Goal: Task Accomplishment & Management: Complete application form

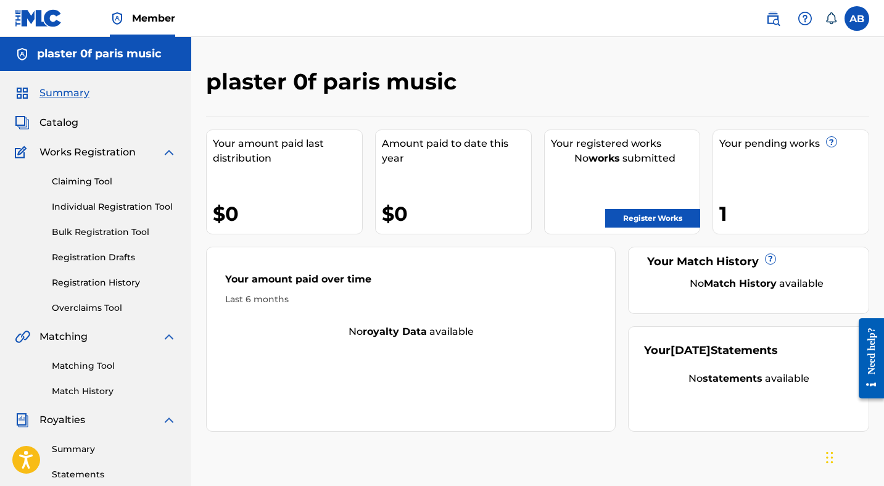
click at [645, 214] on link "Register Works" at bounding box center [652, 218] width 95 height 19
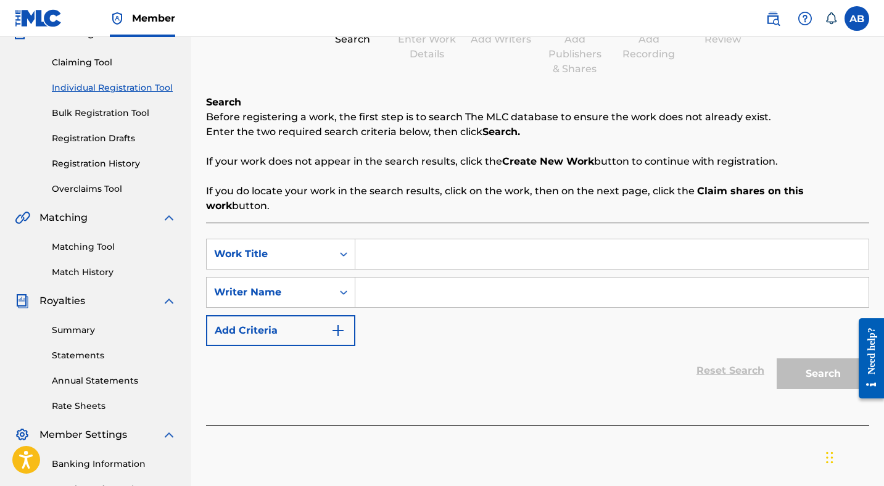
scroll to position [122, 0]
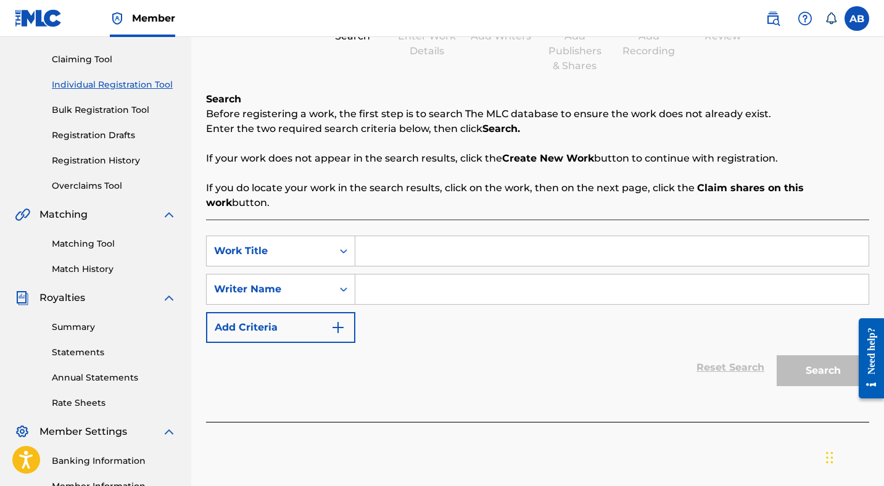
click at [374, 237] on input "Search Form" at bounding box center [611, 251] width 513 height 30
click at [391, 238] on input "Search Form" at bounding box center [611, 251] width 513 height 30
type input "Slit/Scan"
click at [392, 279] on input "Search Form" at bounding box center [611, 290] width 513 height 30
click at [346, 283] on icon "Search Form" at bounding box center [343, 289] width 12 height 12
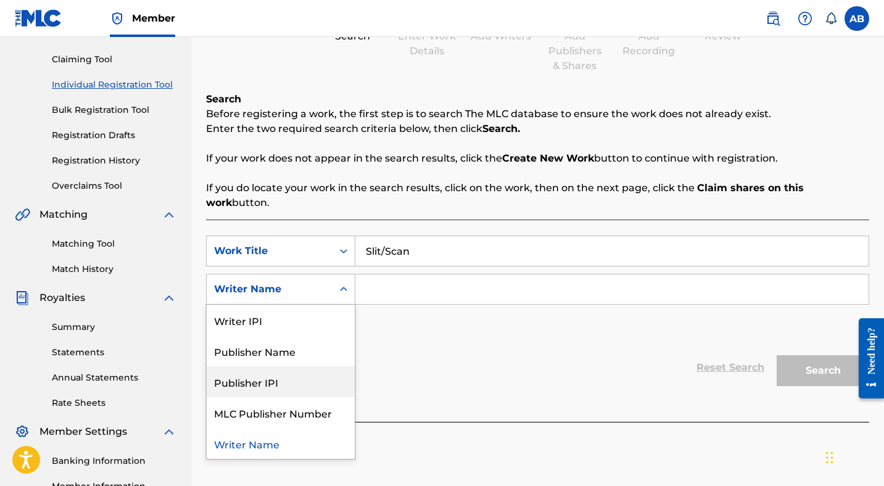
click at [275, 369] on div "Publisher IPI" at bounding box center [281, 381] width 148 height 31
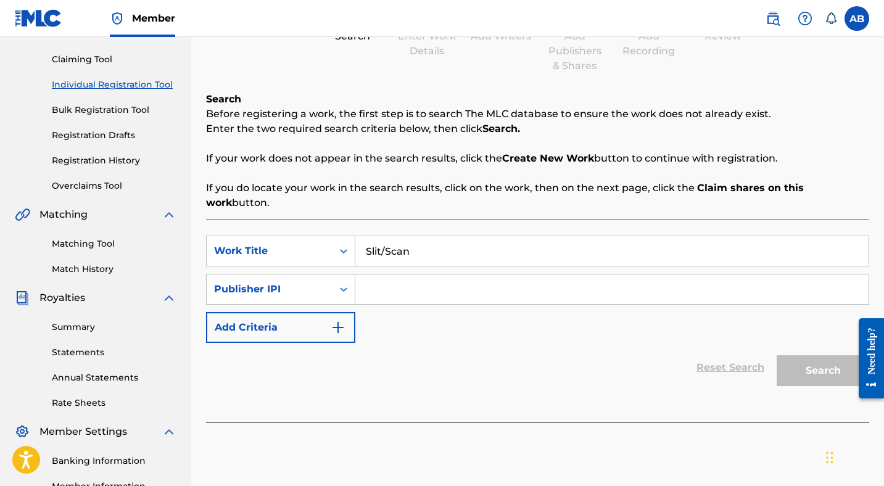
click at [417, 275] on input "Search Form" at bounding box center [611, 290] width 513 height 30
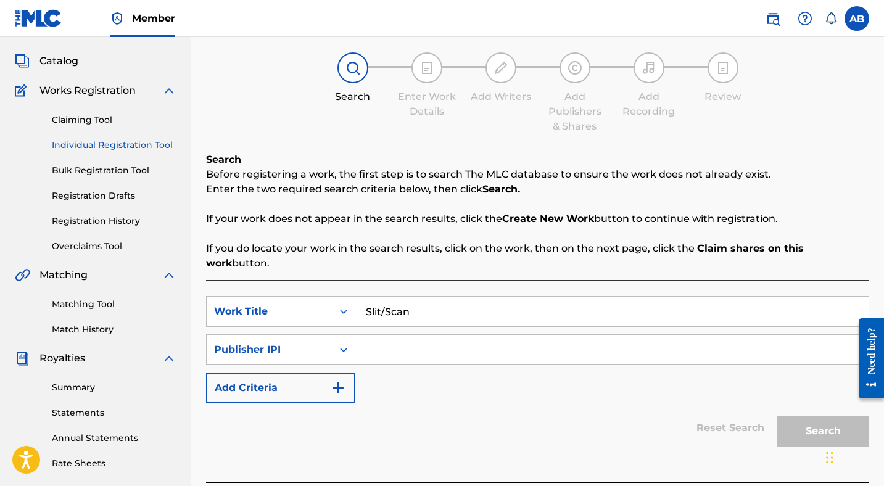
scroll to position [57, 0]
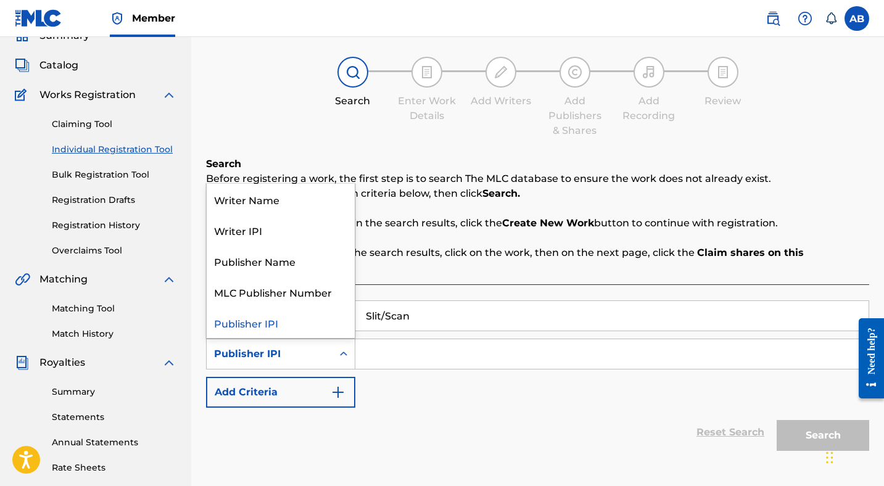
click at [273, 347] on div "Publisher IPI" at bounding box center [269, 354] width 111 height 15
click at [258, 246] on div "Publisher Name" at bounding box center [281, 261] width 148 height 31
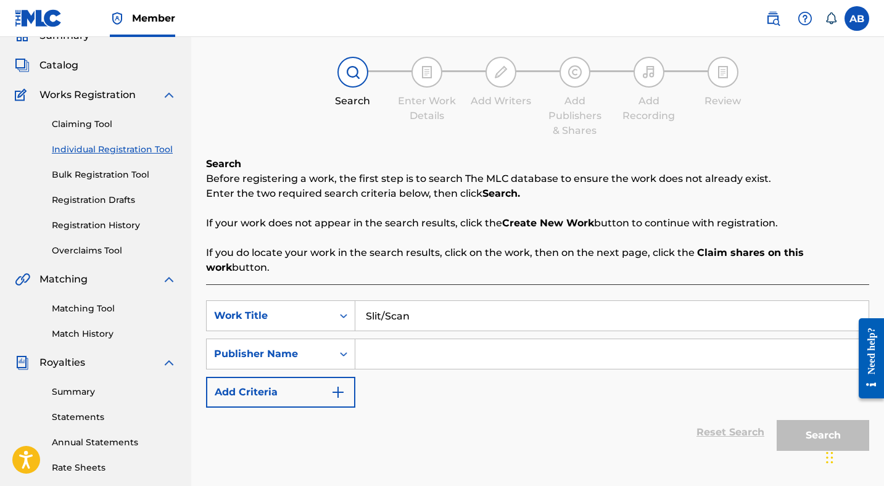
click at [419, 344] on input "Search Form" at bounding box center [611, 354] width 513 height 30
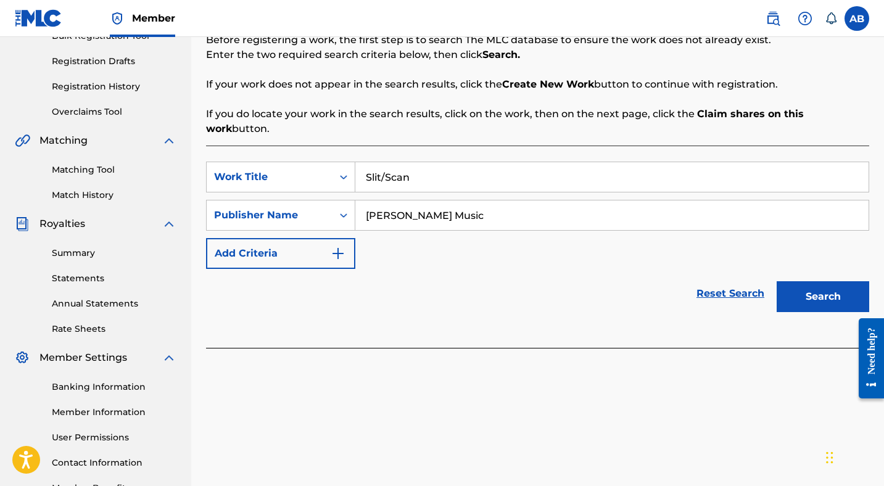
scroll to position [220, 0]
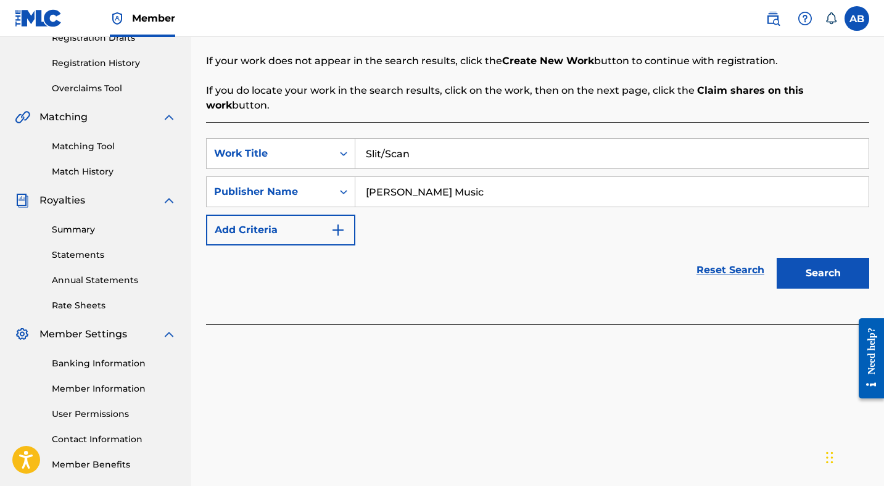
type input "[PERSON_NAME] Music"
click at [811, 264] on button "Search" at bounding box center [823, 273] width 93 height 31
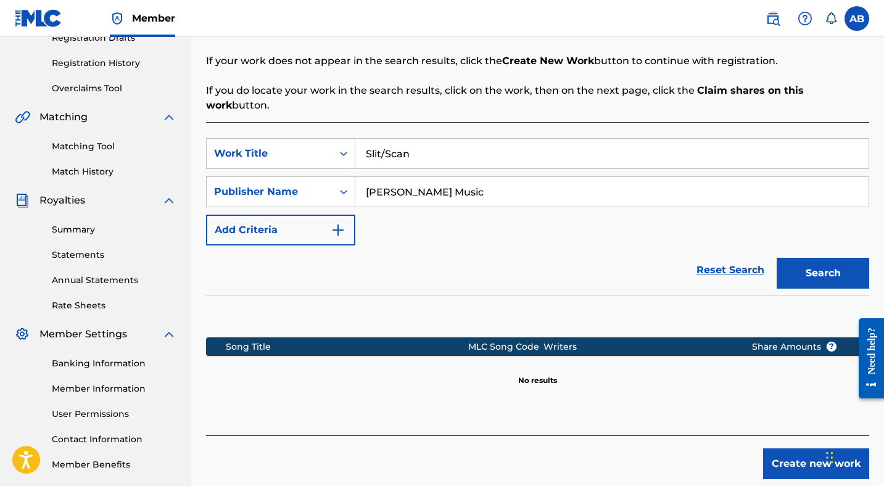
scroll to position [279, 0]
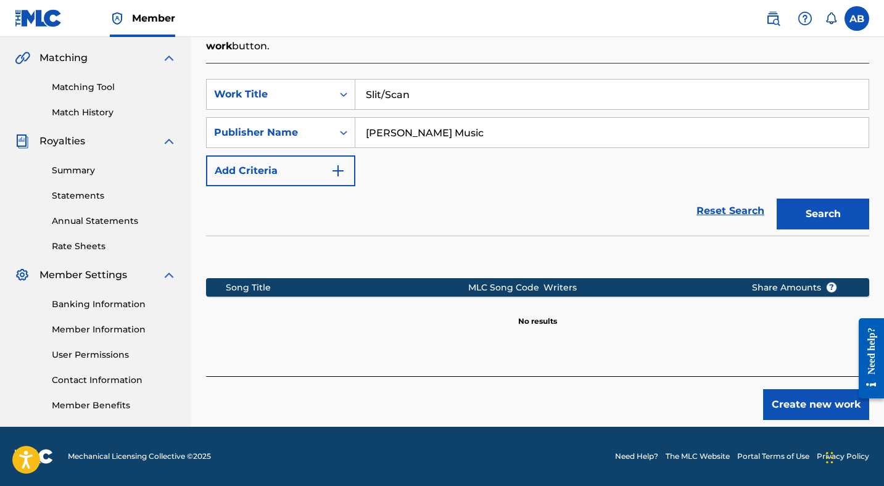
click at [793, 392] on button "Create new work" at bounding box center [816, 404] width 106 height 31
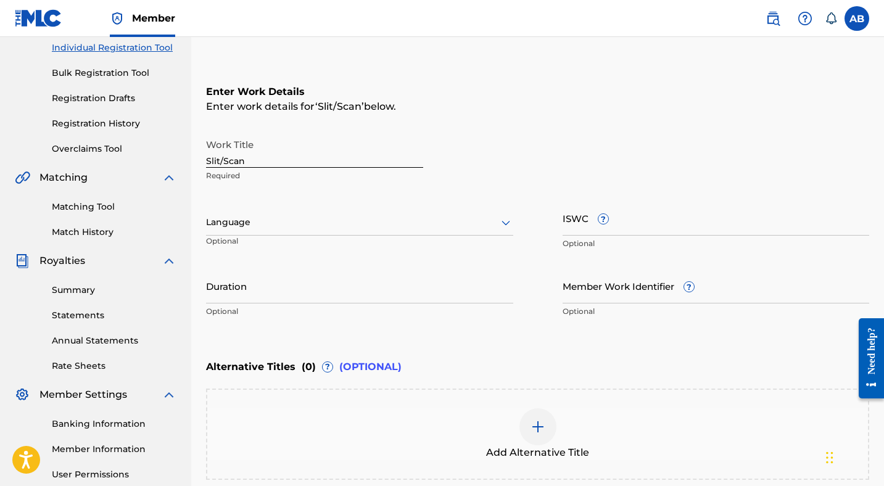
scroll to position [200, 0]
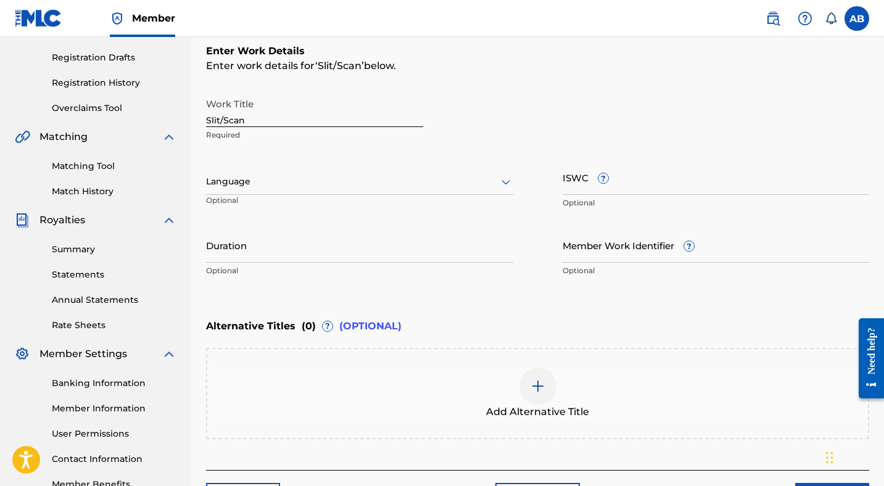
click at [616, 188] on input "ISWC ?" at bounding box center [716, 177] width 307 height 35
paste input "T3276716491"
type input "T3276716491"
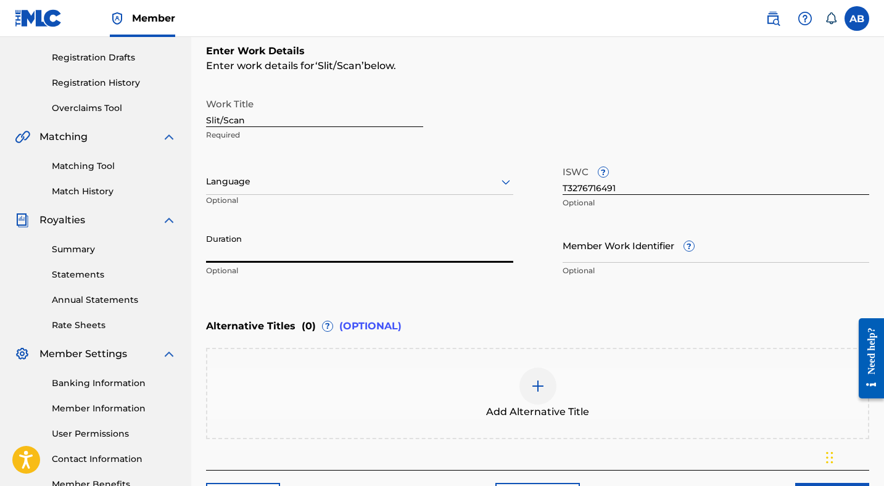
click at [304, 251] on input "Duration" at bounding box center [359, 245] width 307 height 35
type input "03:41"
click at [449, 311] on div "Enter Work Details Enter work details for ‘ Slit/Scan ’ below. Work Title Slit/…" at bounding box center [537, 163] width 663 height 299
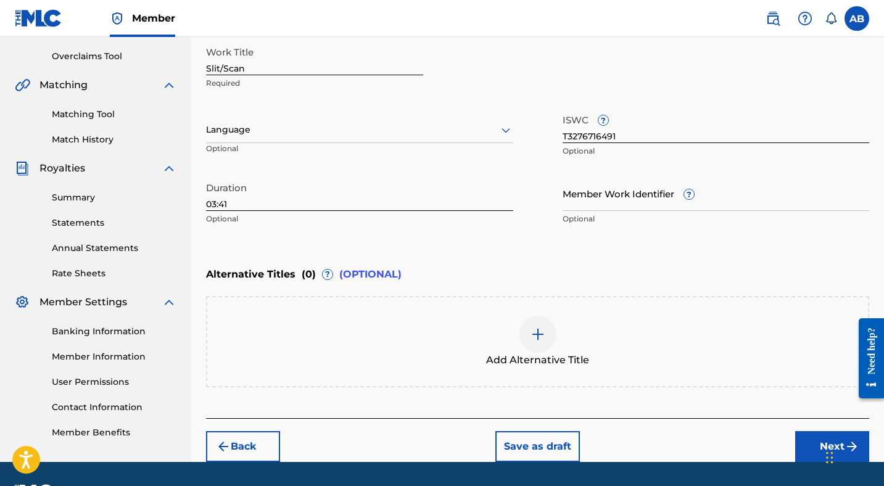
scroll to position [286, 0]
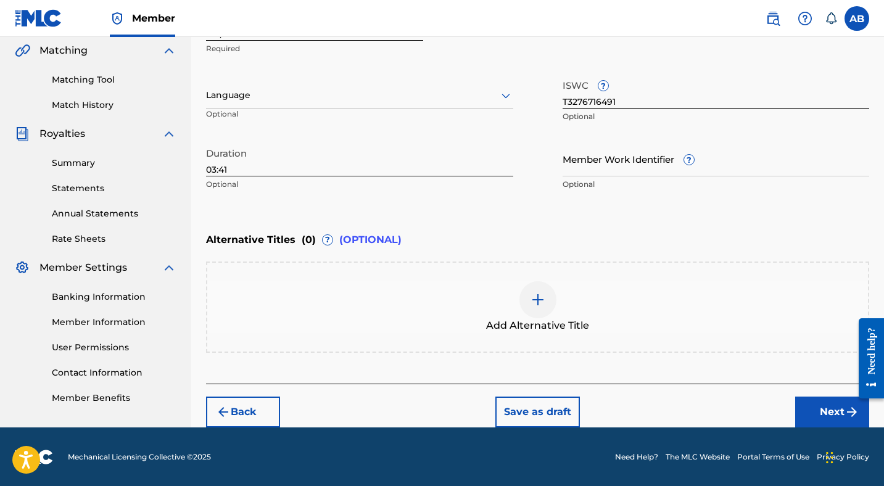
click at [808, 403] on button "Next" at bounding box center [832, 412] width 74 height 31
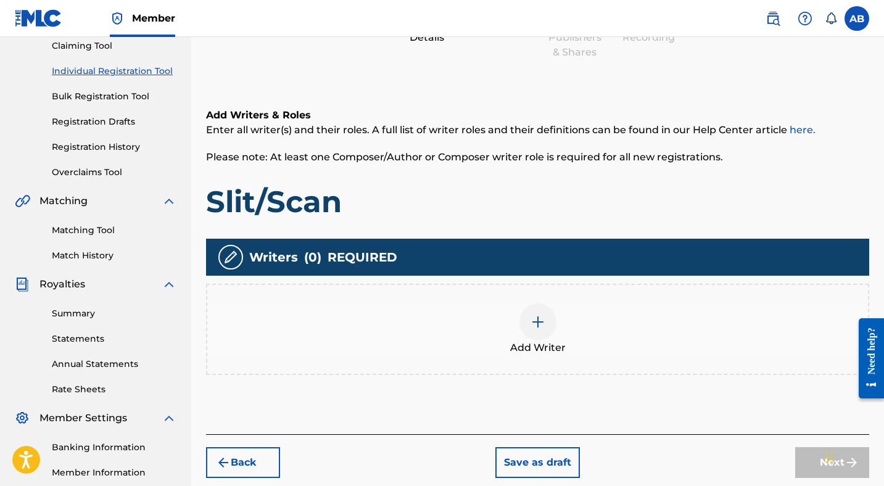
scroll to position [205, 0]
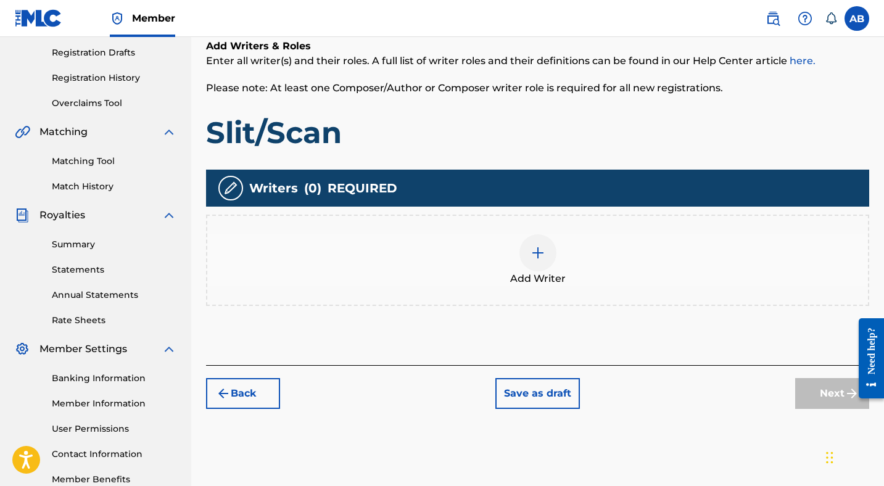
click at [533, 258] on img at bounding box center [538, 253] width 15 height 15
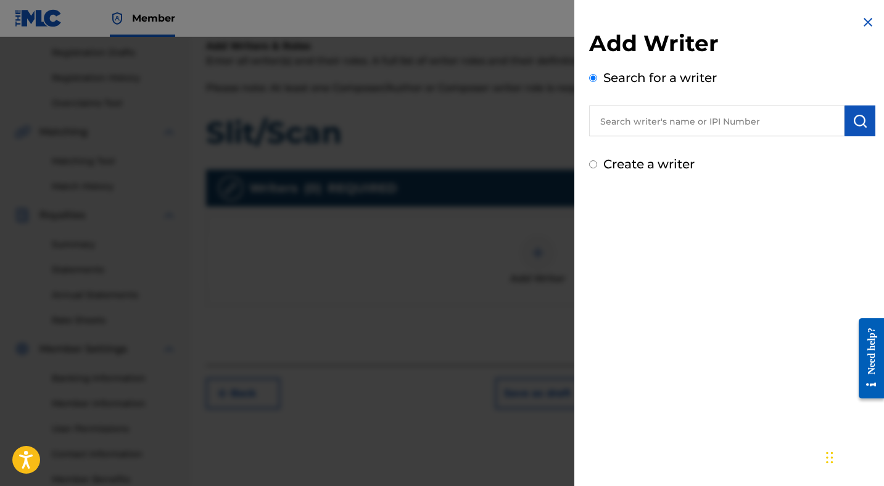
click at [653, 122] on input "text" at bounding box center [716, 120] width 255 height 31
paste input "609848706"
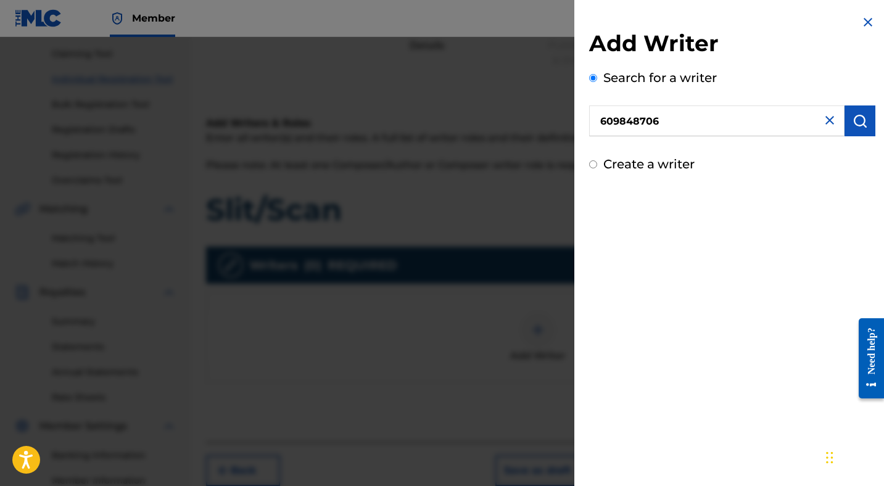
scroll to position [47, 0]
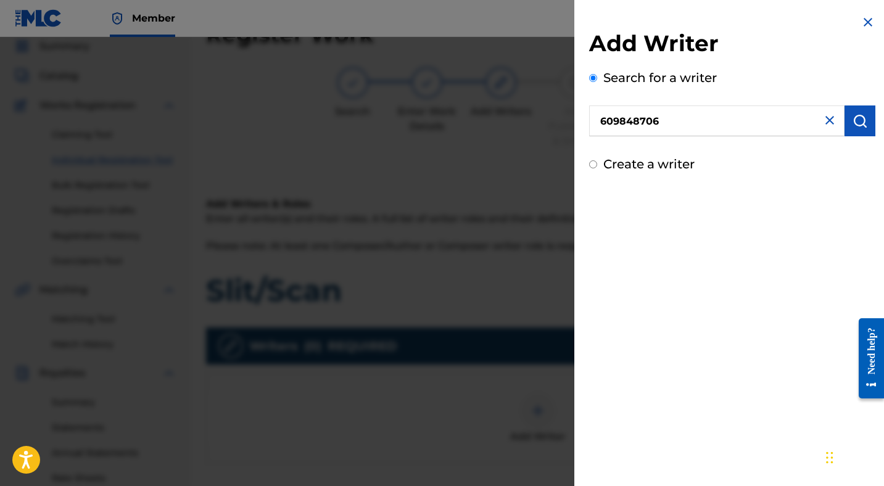
type input "609848706"
click at [853, 132] on button "submit" at bounding box center [860, 120] width 31 height 31
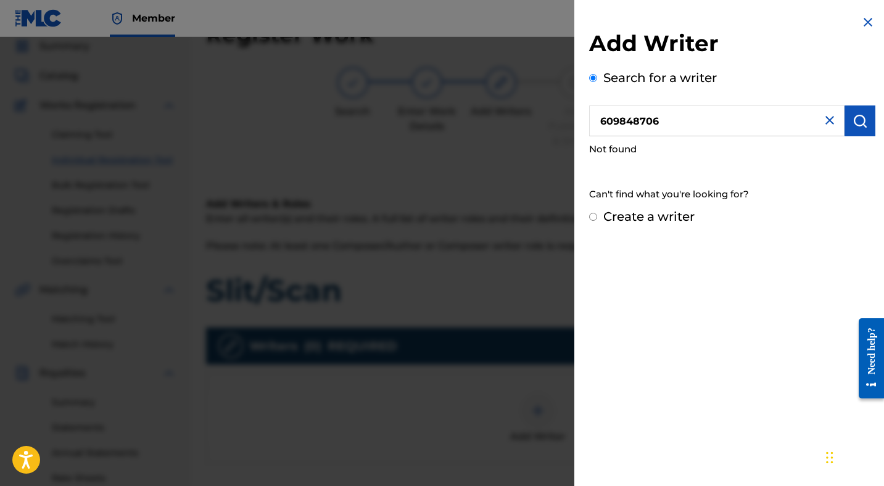
click at [593, 213] on input "Create a writer" at bounding box center [593, 217] width 8 height 8
radio input "false"
radio input "true"
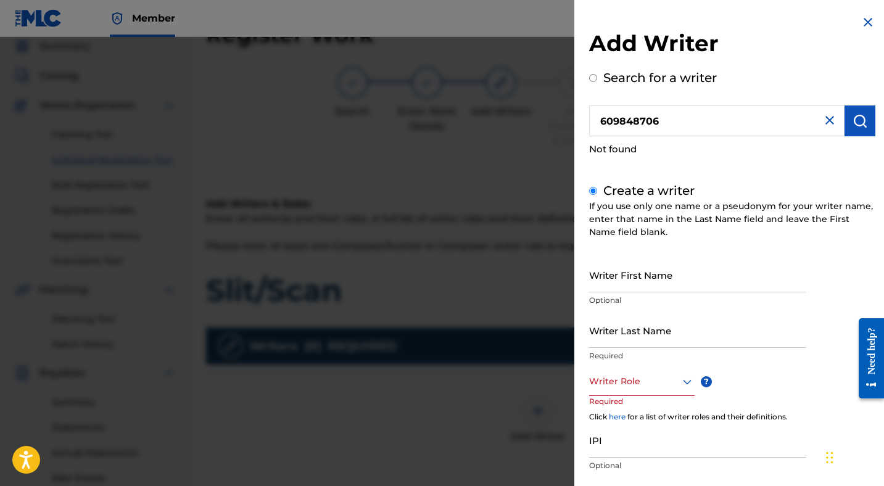
click at [662, 276] on input "Writer First Name" at bounding box center [697, 274] width 217 height 35
type input "[PERSON_NAME]"
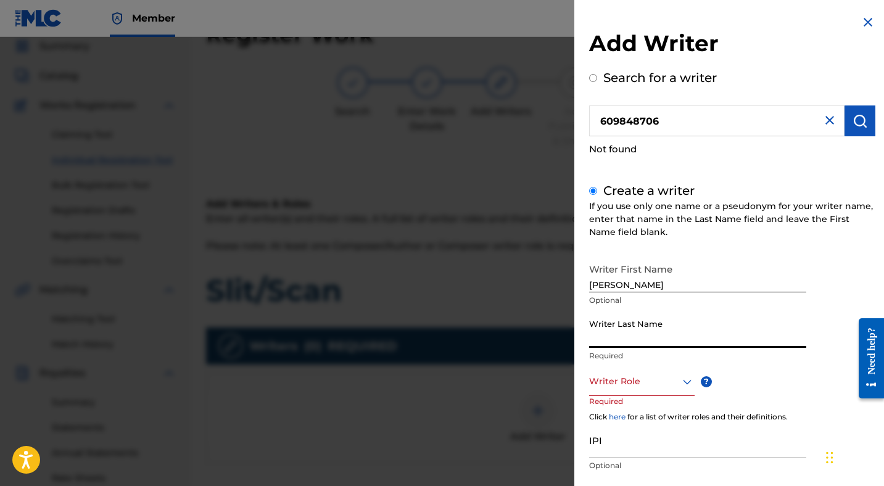
click at [660, 332] on input "Writer Last Name" at bounding box center [697, 330] width 217 height 35
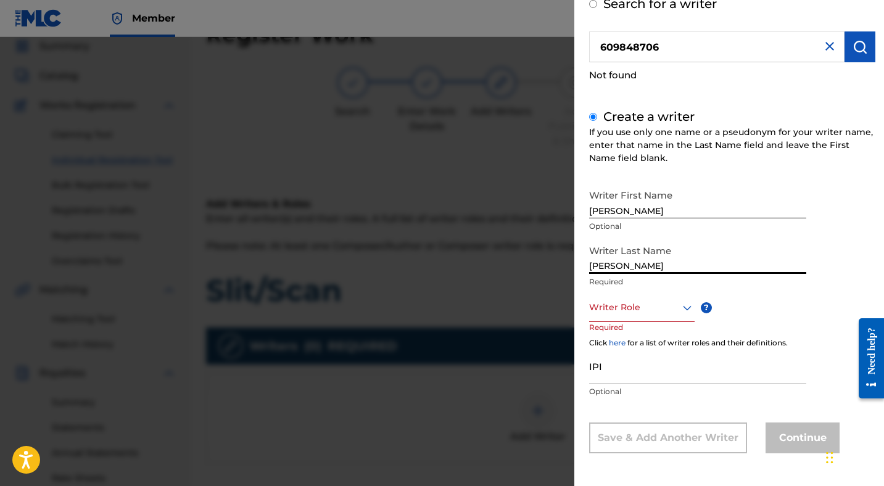
scroll to position [53, 0]
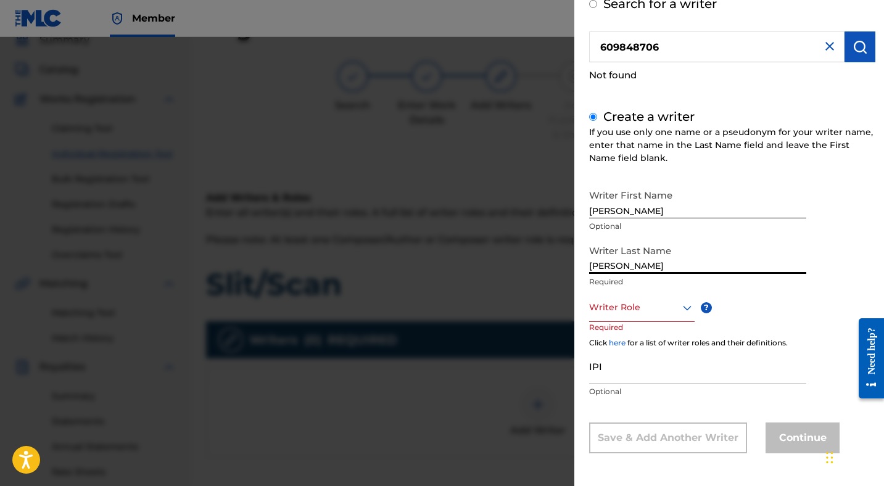
type input "[PERSON_NAME]"
click at [672, 307] on div at bounding box center [641, 307] width 105 height 15
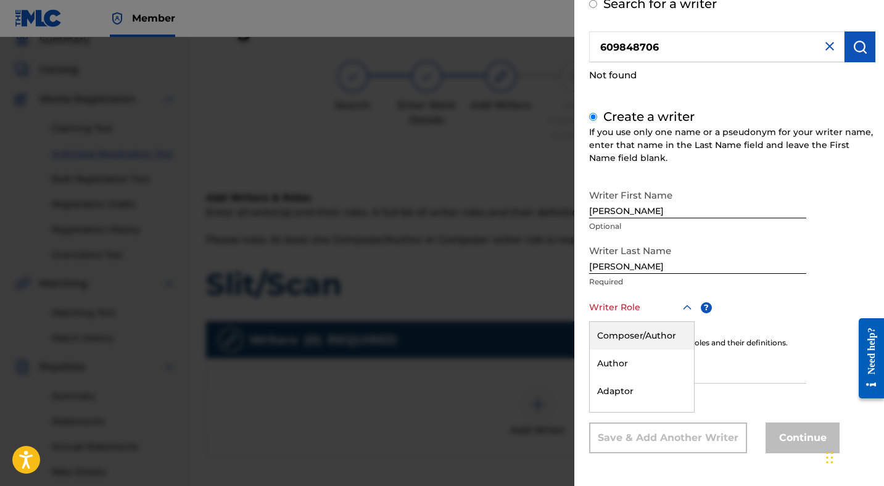
click at [634, 334] on div "Composer/Author" at bounding box center [642, 336] width 104 height 28
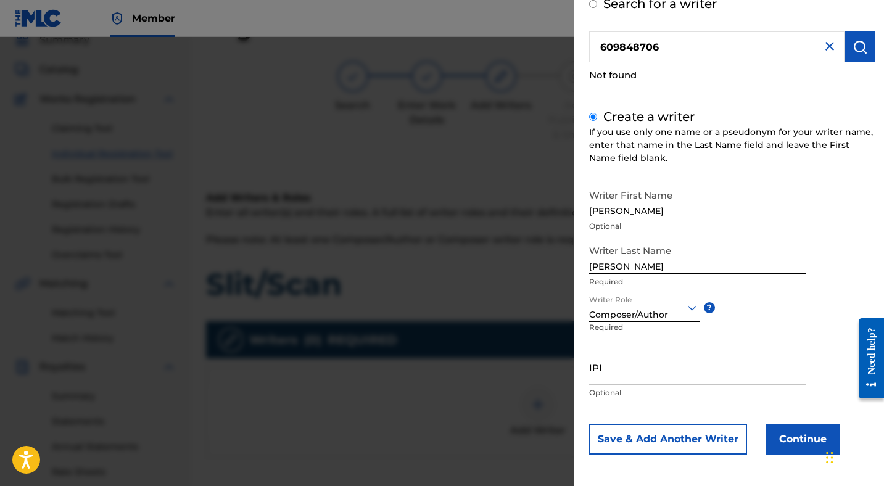
scroll to position [75, 0]
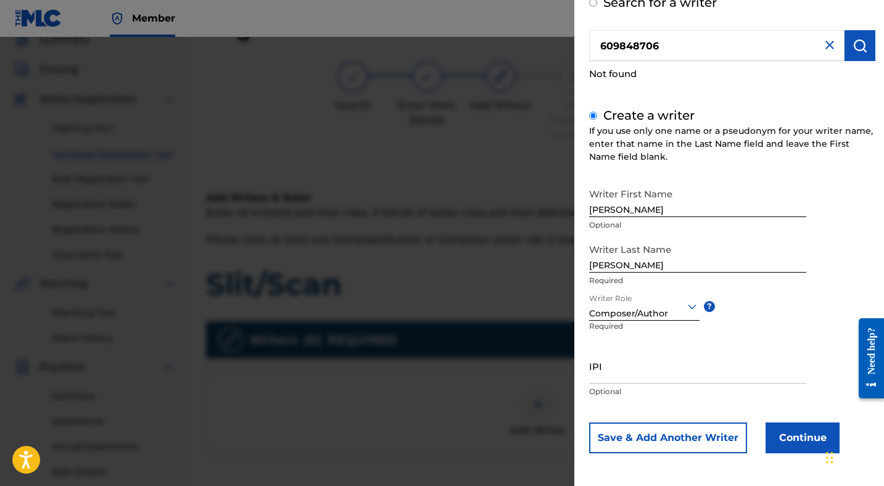
click at [618, 370] on input "IPI" at bounding box center [697, 366] width 217 height 35
paste input "609848706"
type input "609848706"
click at [801, 441] on button "Continue" at bounding box center [803, 438] width 74 height 31
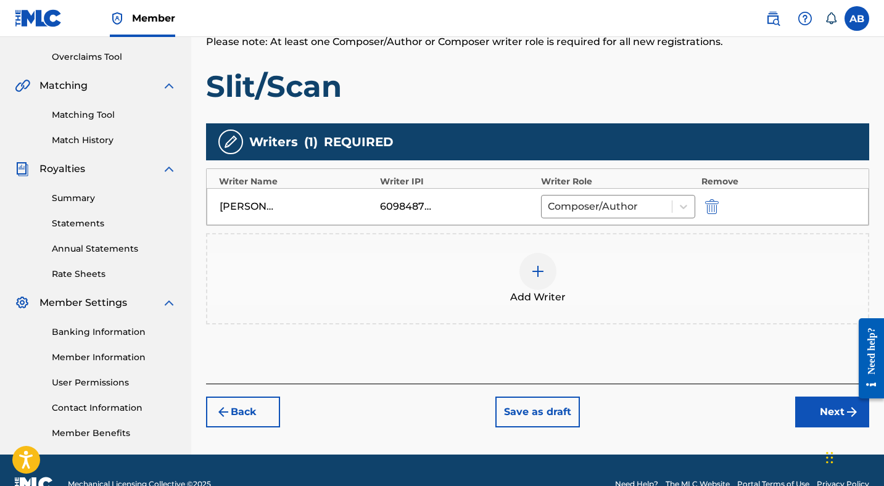
scroll to position [279, 0]
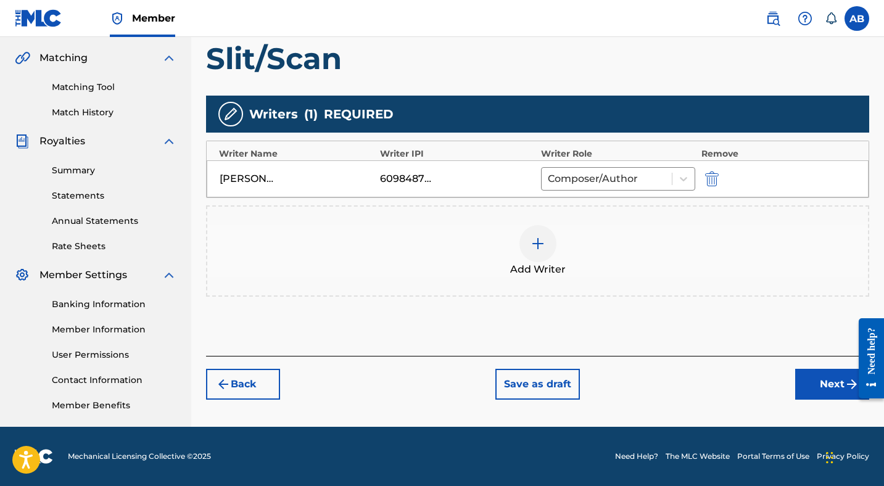
click at [819, 383] on button "Next" at bounding box center [832, 384] width 74 height 31
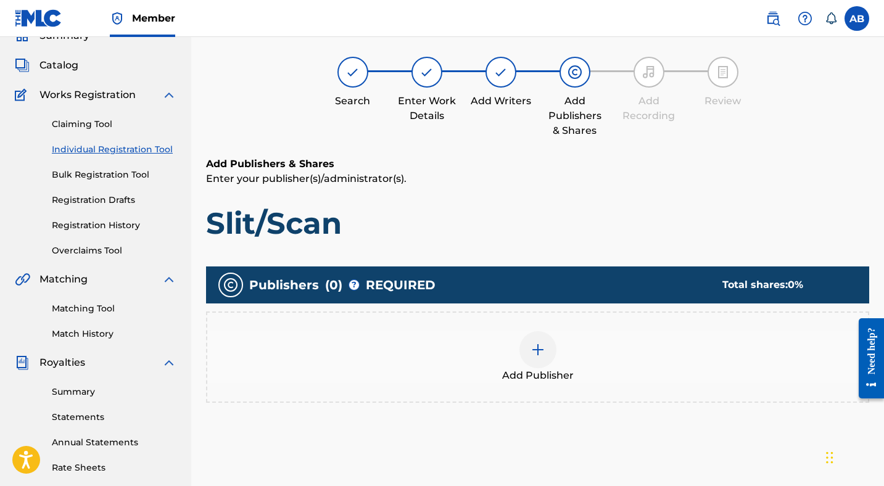
scroll to position [56, 0]
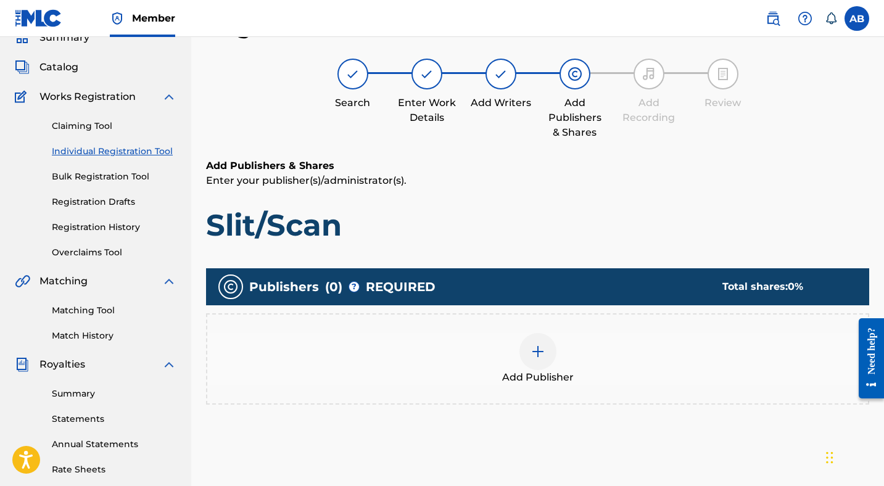
click at [548, 349] on div at bounding box center [537, 351] width 37 height 37
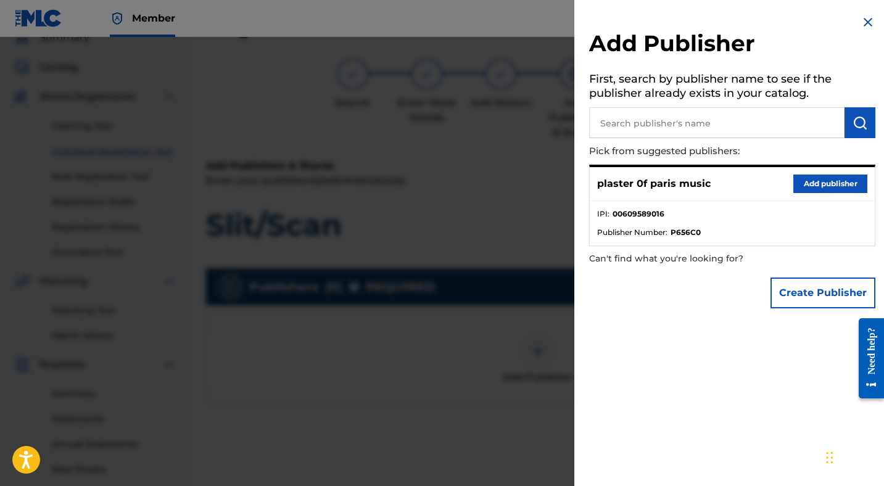
click at [717, 122] on input "text" at bounding box center [716, 122] width 255 height 31
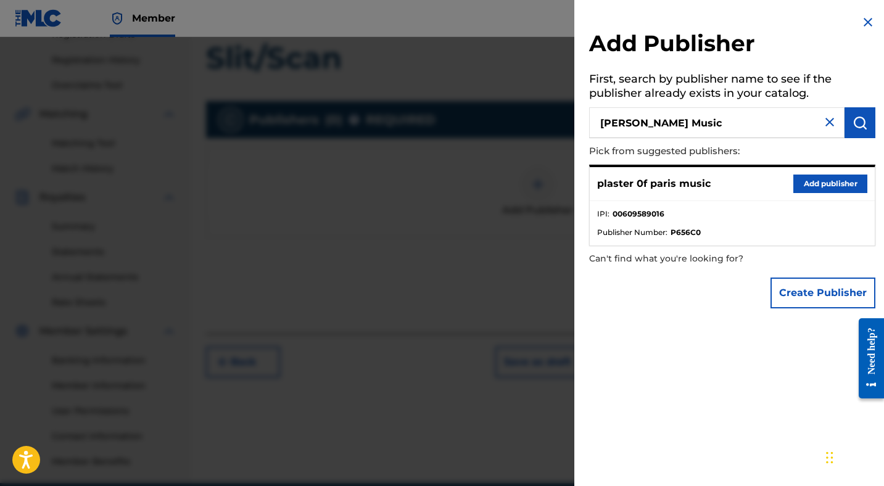
scroll to position [194, 0]
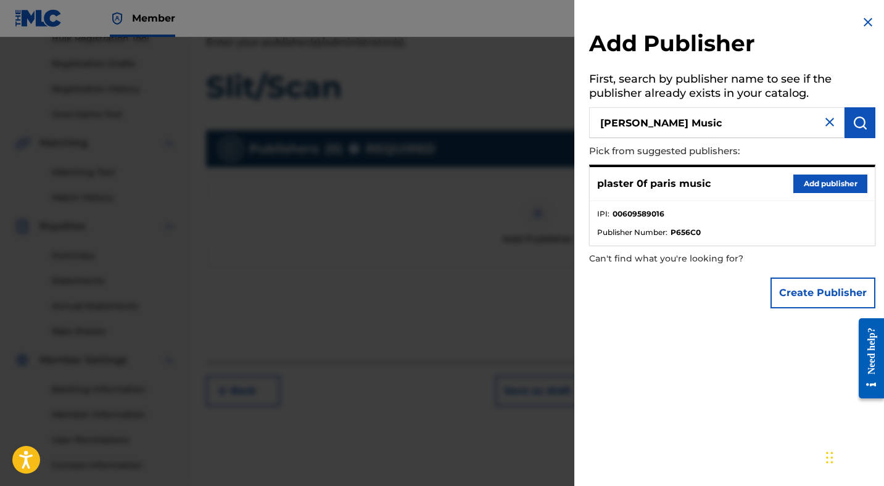
type input "[PERSON_NAME] Music"
click at [862, 127] on img "submit" at bounding box center [860, 122] width 15 height 15
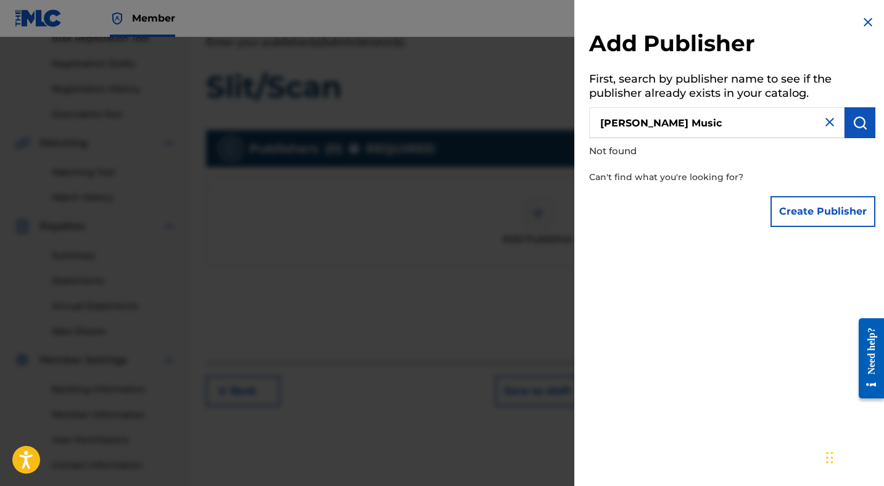
click at [824, 217] on button "Create Publisher" at bounding box center [823, 211] width 105 height 31
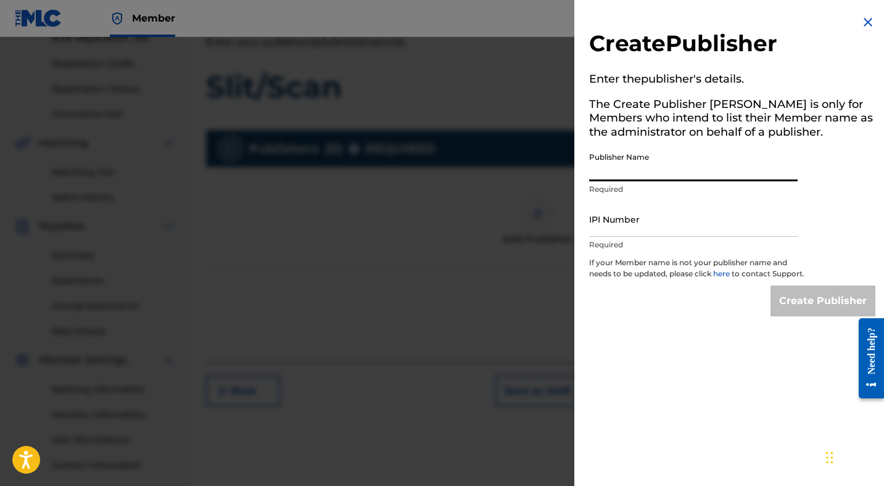
click at [656, 173] on input "Publisher Name" at bounding box center [693, 163] width 209 height 35
type input "[PERSON_NAME] Music"
click at [649, 229] on input "IPI Number" at bounding box center [693, 219] width 209 height 35
click at [639, 223] on input "IPI Number" at bounding box center [693, 219] width 209 height 35
paste input "609589016"
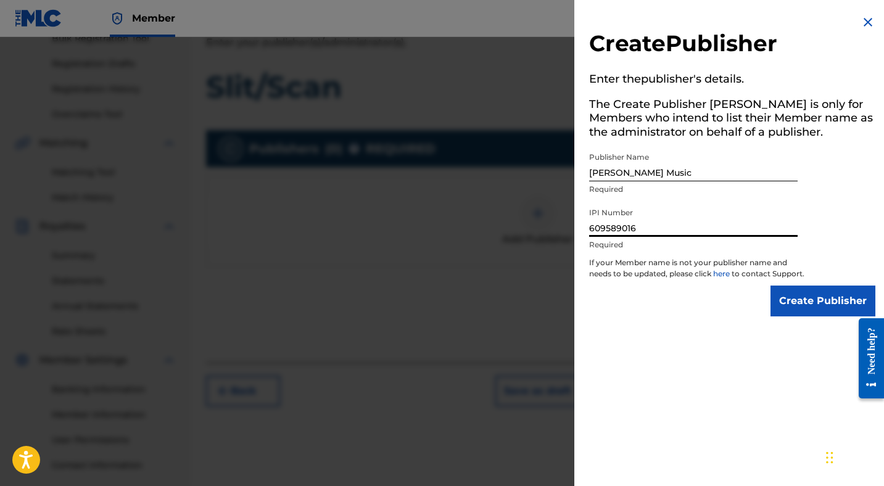
type input "609589016"
click at [796, 310] on input "Create Publisher" at bounding box center [823, 301] width 105 height 31
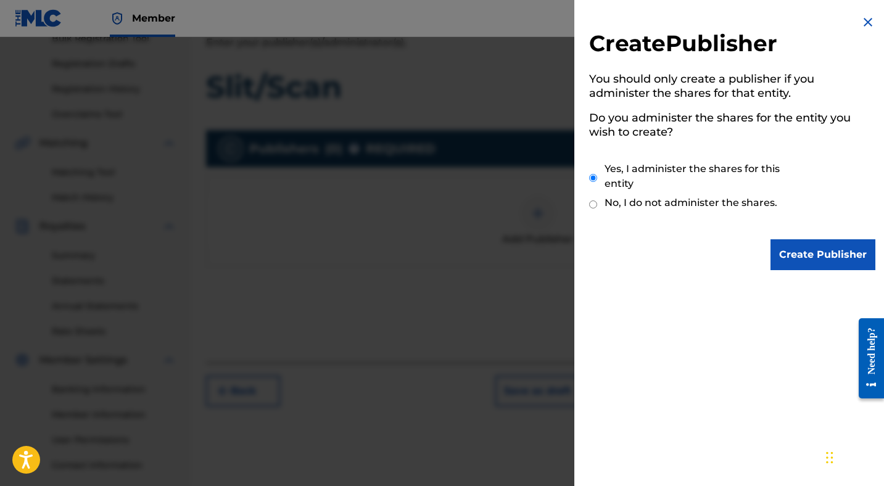
click at [797, 255] on input "Create Publisher" at bounding box center [823, 254] width 105 height 31
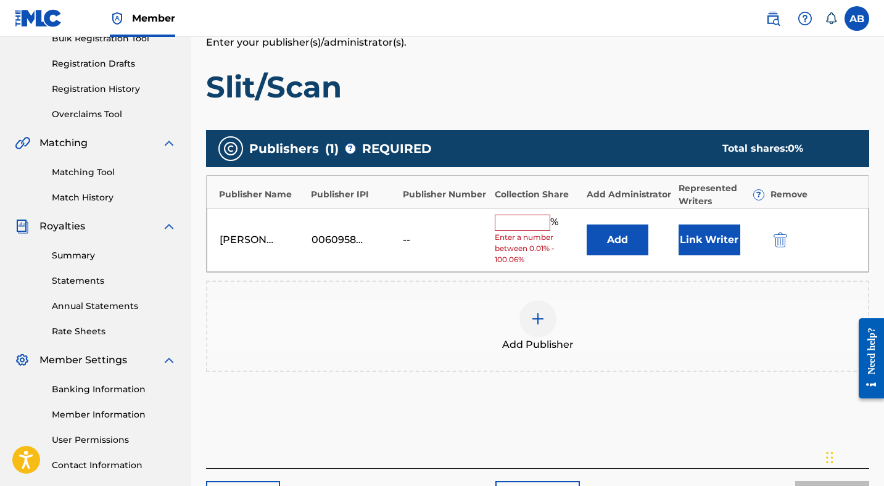
click at [515, 229] on input "text" at bounding box center [523, 223] width 56 height 16
type input "100"
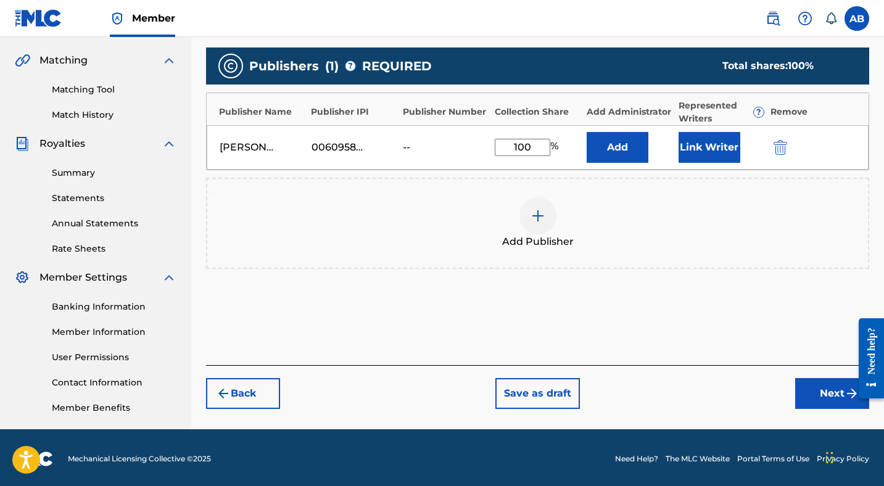
scroll to position [279, 0]
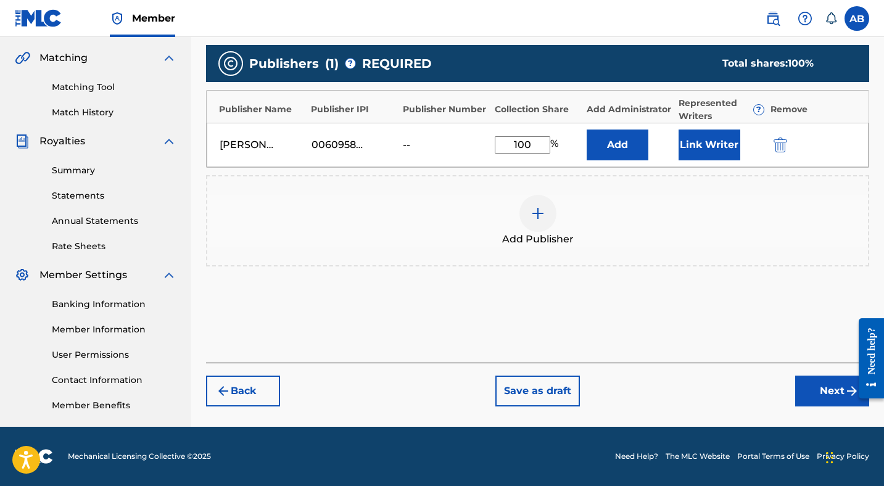
click at [814, 394] on button "Next" at bounding box center [832, 391] width 74 height 31
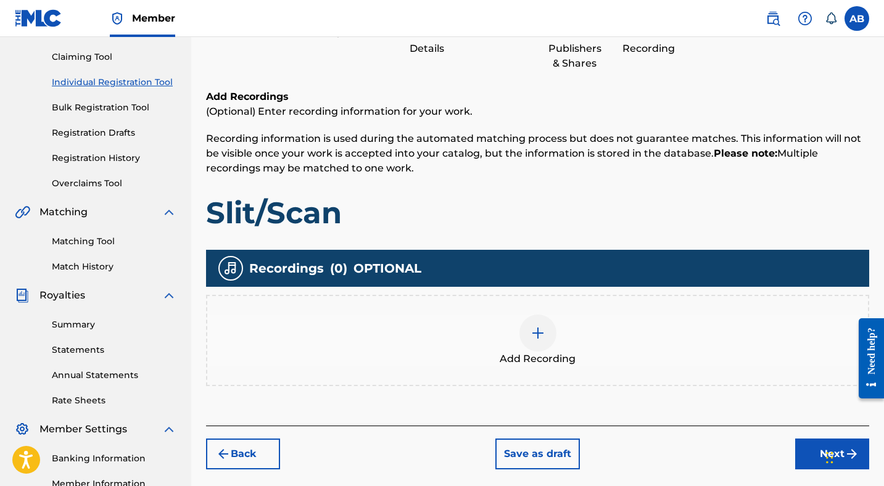
scroll to position [246, 0]
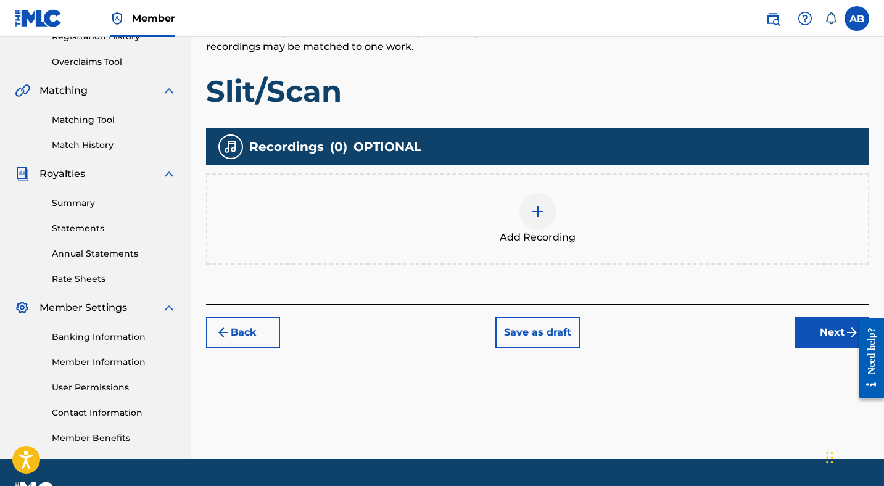
click at [814, 336] on button "Next" at bounding box center [832, 332] width 74 height 31
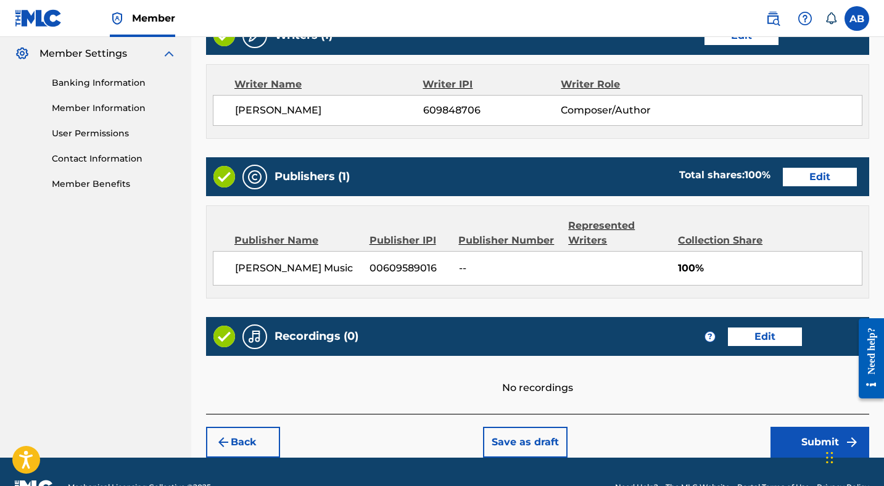
scroll to position [531, 0]
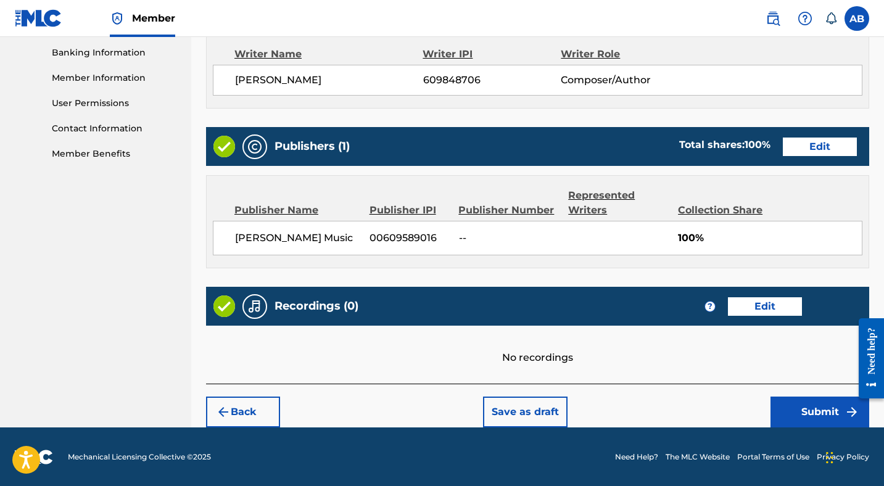
click at [803, 405] on button "Submit" at bounding box center [820, 412] width 99 height 31
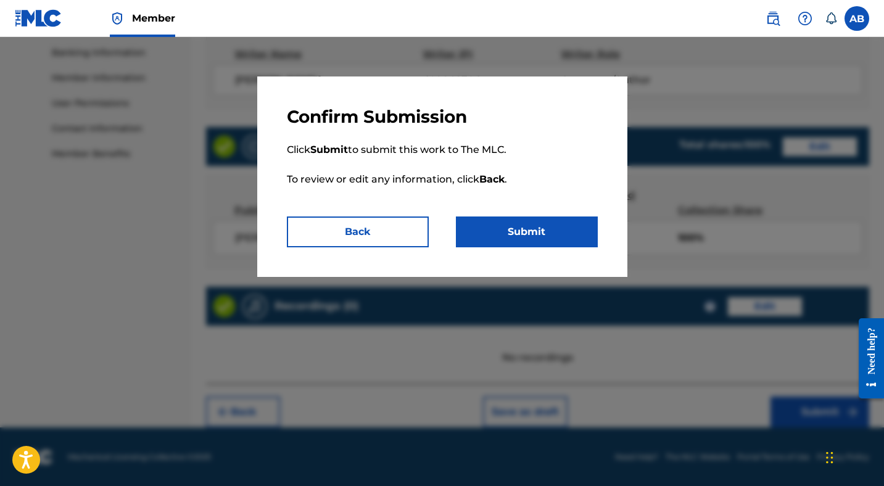
click at [525, 229] on button "Submit" at bounding box center [527, 232] width 142 height 31
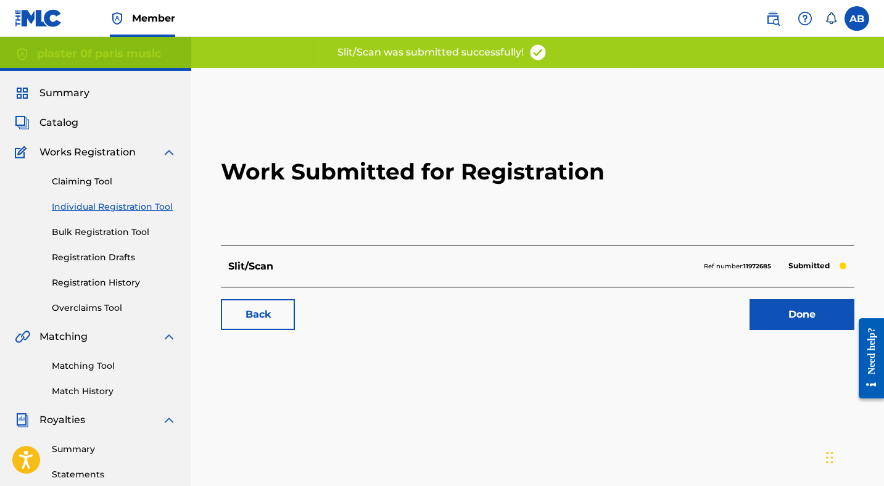
click at [782, 312] on link "Done" at bounding box center [802, 314] width 105 height 31
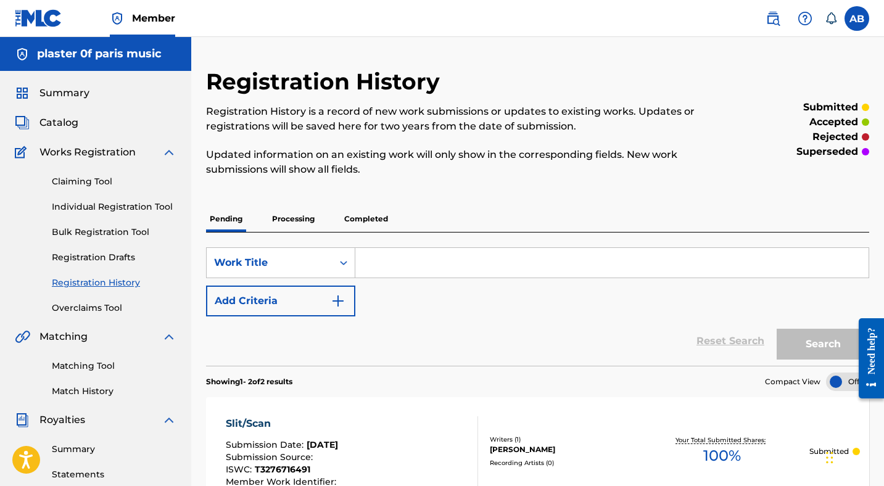
click at [429, 258] on input "Search Form" at bounding box center [611, 263] width 513 height 30
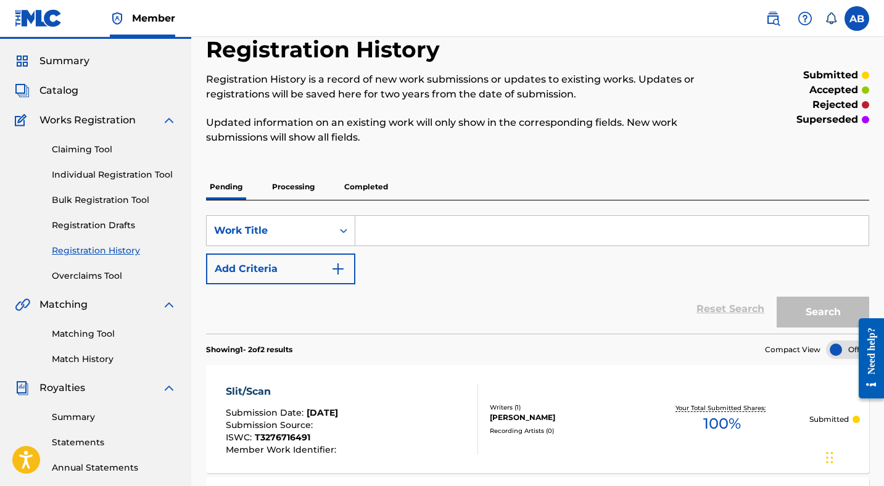
scroll to position [37, 0]
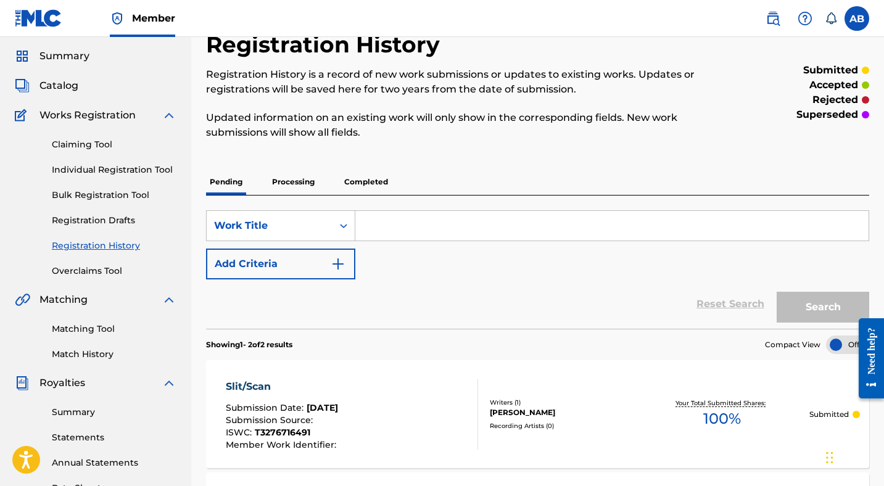
click at [410, 226] on input "Search Form" at bounding box center [611, 226] width 513 height 30
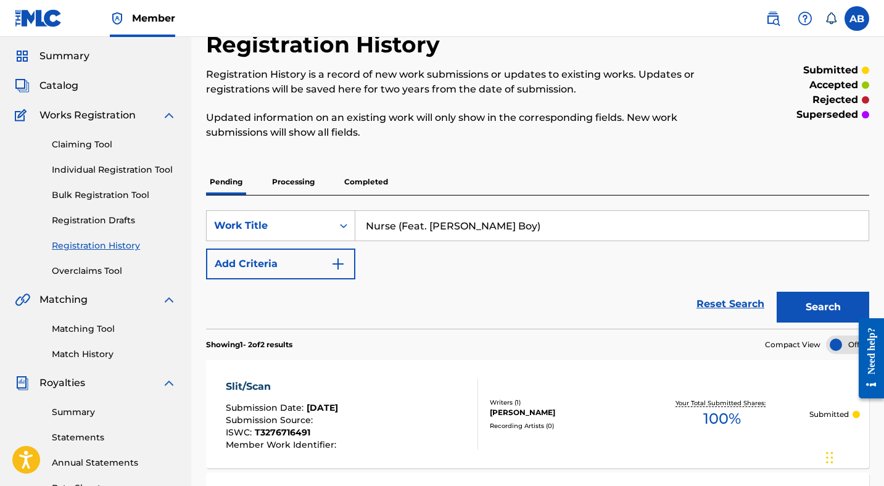
click at [406, 223] on input "Nurse (Feat. [PERSON_NAME] Boy)" at bounding box center [611, 226] width 513 height 30
click at [539, 230] on input "Nurse (feat. [PERSON_NAME] Boy)" at bounding box center [611, 226] width 513 height 30
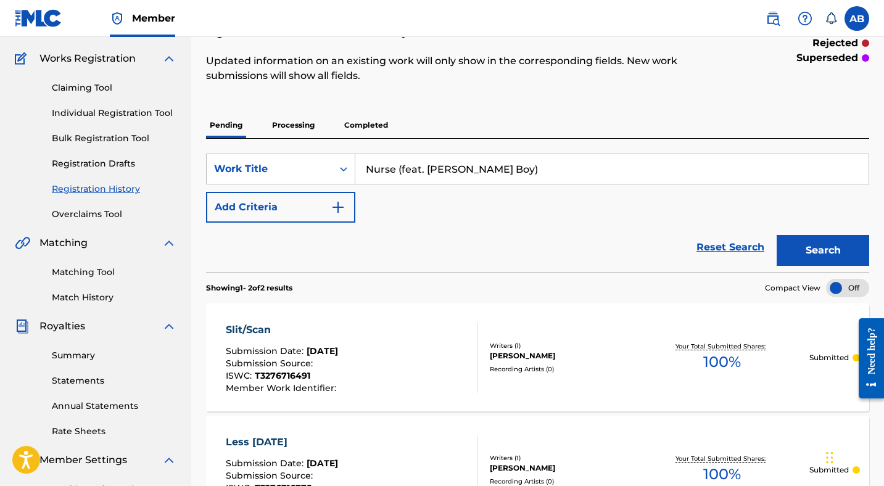
scroll to position [94, 0]
type input "Nurse (feat. [PERSON_NAME] Boy)"
click at [803, 250] on button "Search" at bounding box center [823, 249] width 93 height 31
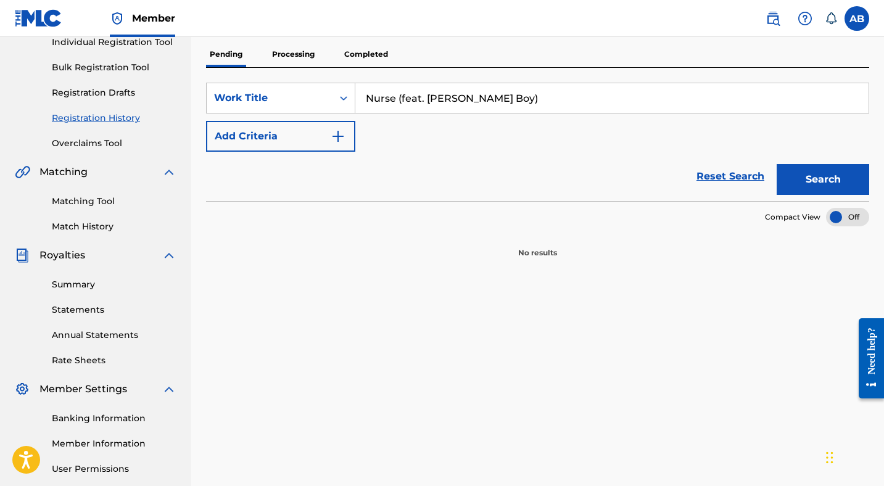
scroll to position [70, 0]
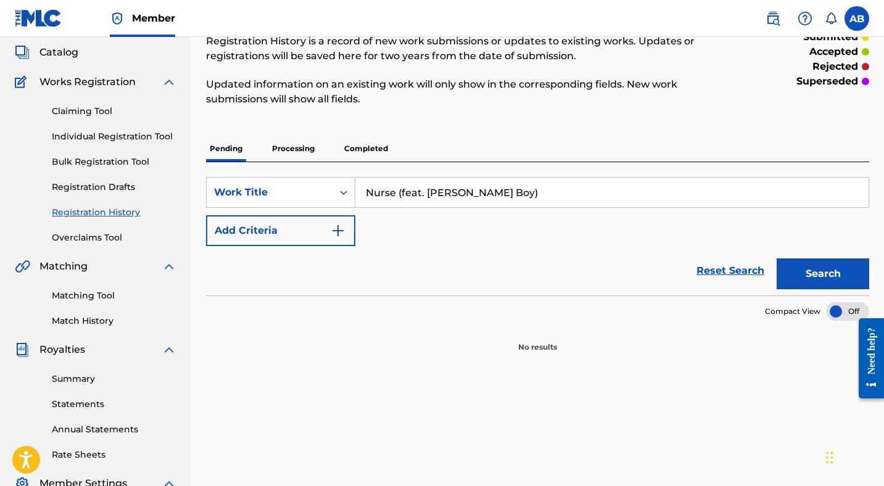
click at [494, 192] on input "Nurse (feat. [PERSON_NAME] Boy)" at bounding box center [611, 193] width 513 height 30
click at [495, 192] on input "Nurse (feat. [PERSON_NAME] Boy)" at bounding box center [611, 193] width 513 height 30
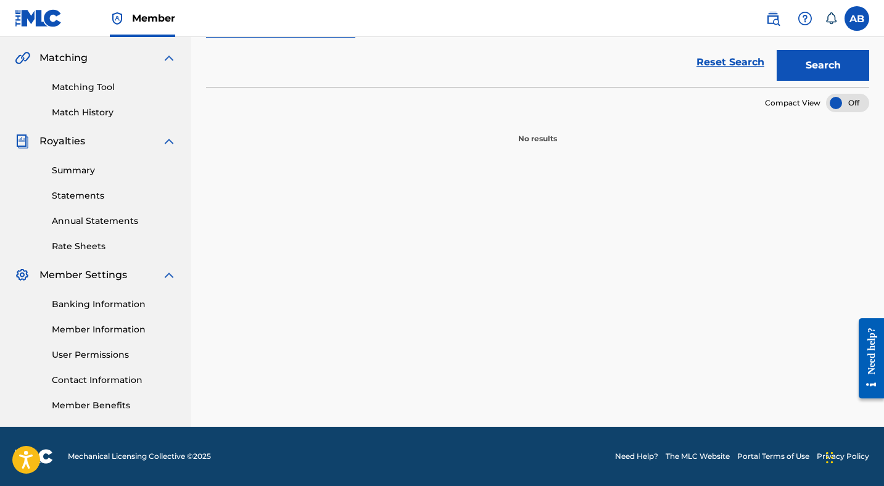
scroll to position [0, 0]
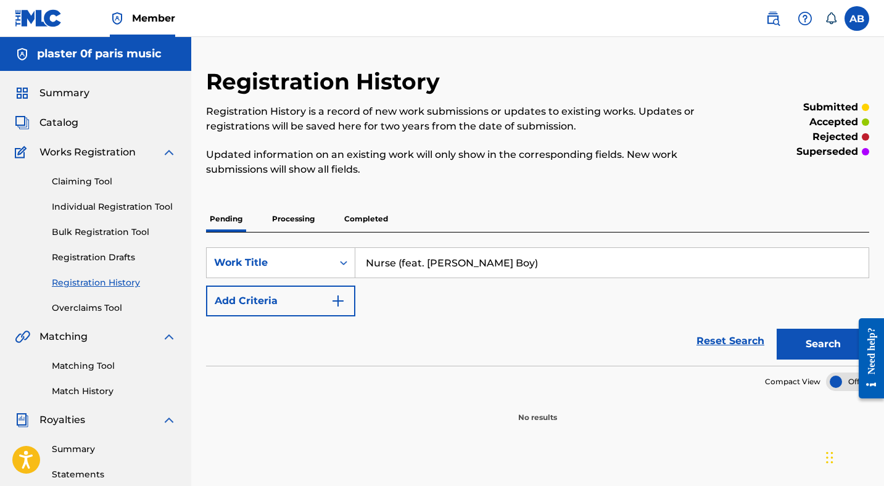
click at [67, 122] on span "Catalog" at bounding box center [58, 122] width 39 height 15
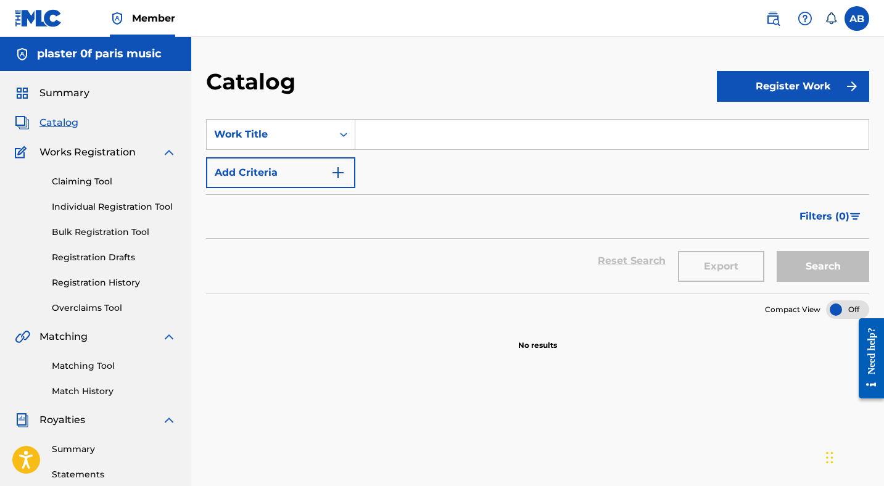
click at [389, 137] on input "Search Form" at bounding box center [611, 135] width 513 height 30
paste input "Nurse (feat. [PERSON_NAME] Boy)"
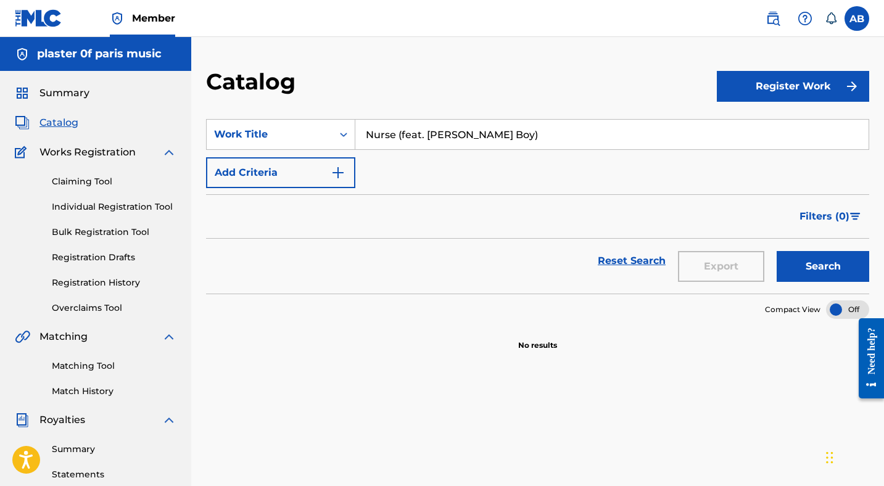
type input "Nurse (feat. [PERSON_NAME] Boy)"
click at [817, 267] on button "Search" at bounding box center [823, 266] width 93 height 31
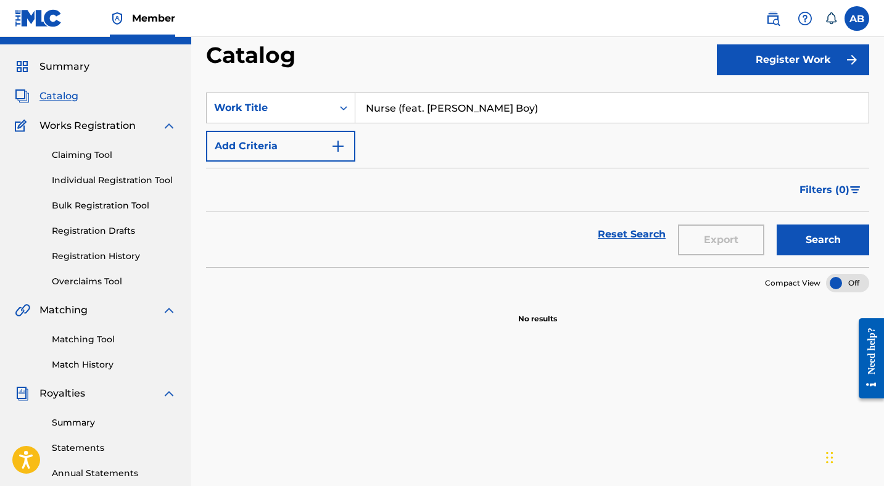
scroll to position [28, 0]
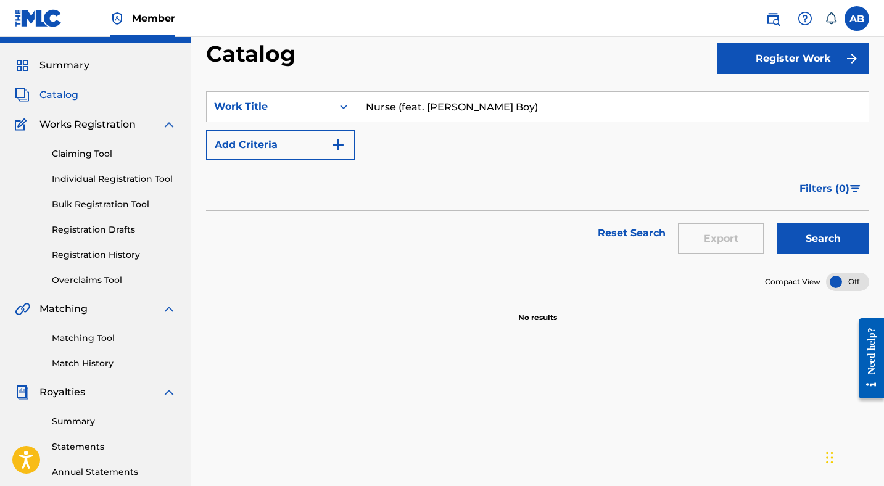
click at [631, 231] on link "Reset Search" at bounding box center [632, 233] width 80 height 27
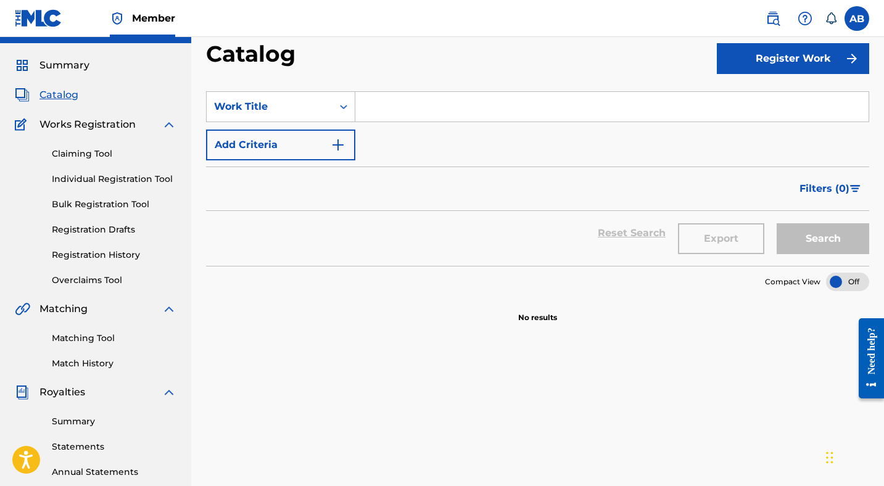
scroll to position [0, 0]
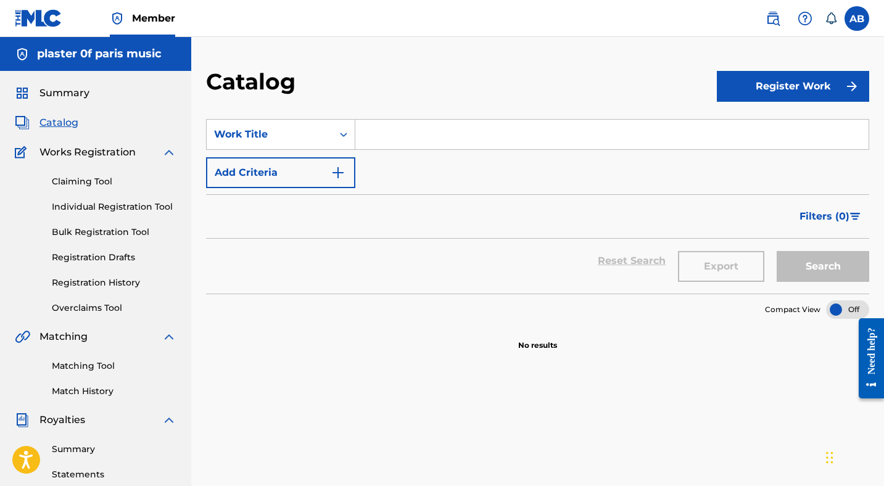
click at [795, 81] on button "Register Work" at bounding box center [793, 86] width 152 height 31
click at [748, 130] on link "Individual" at bounding box center [793, 127] width 152 height 30
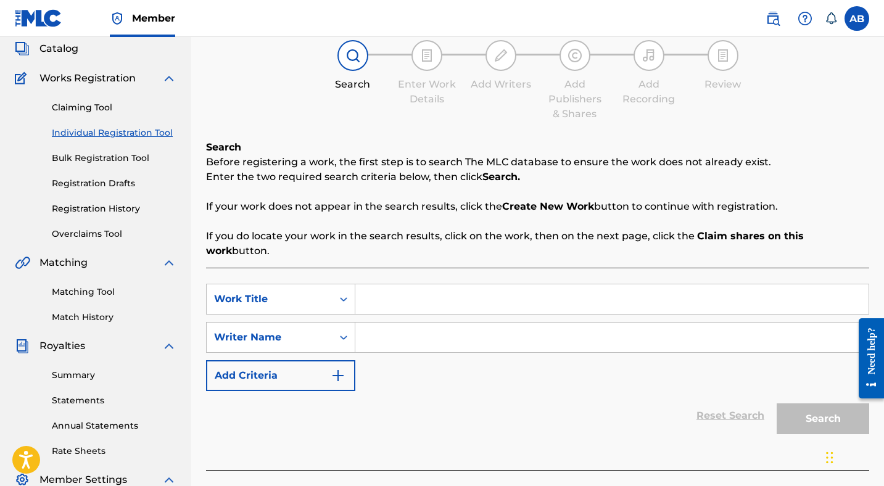
scroll to position [80, 0]
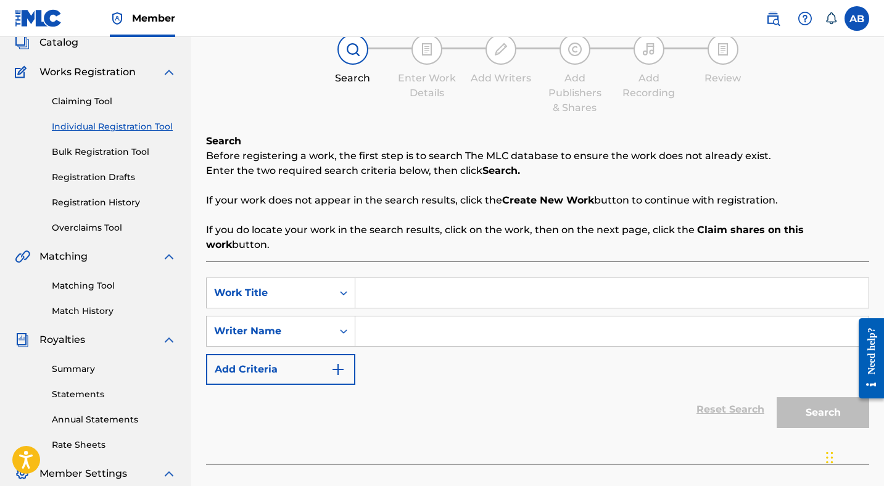
click at [425, 278] on input "Search Form" at bounding box center [611, 293] width 513 height 30
paste input "Nurse (feat. [PERSON_NAME] Boy)"
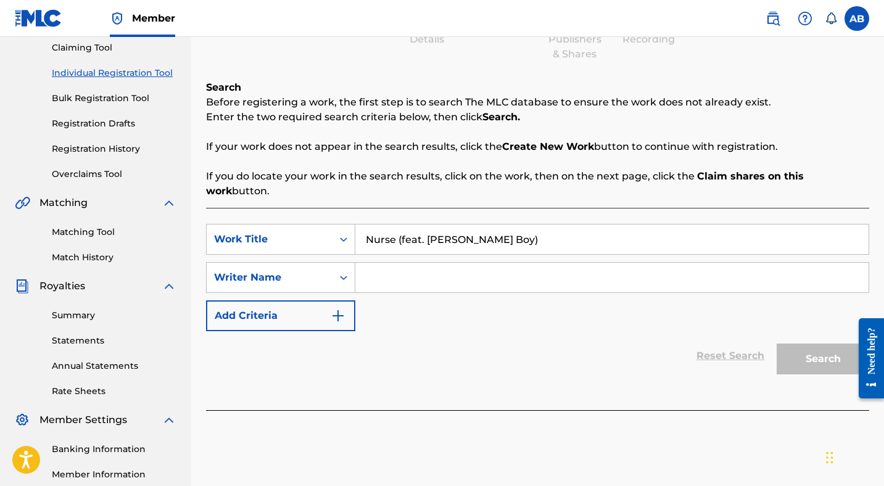
scroll to position [136, 0]
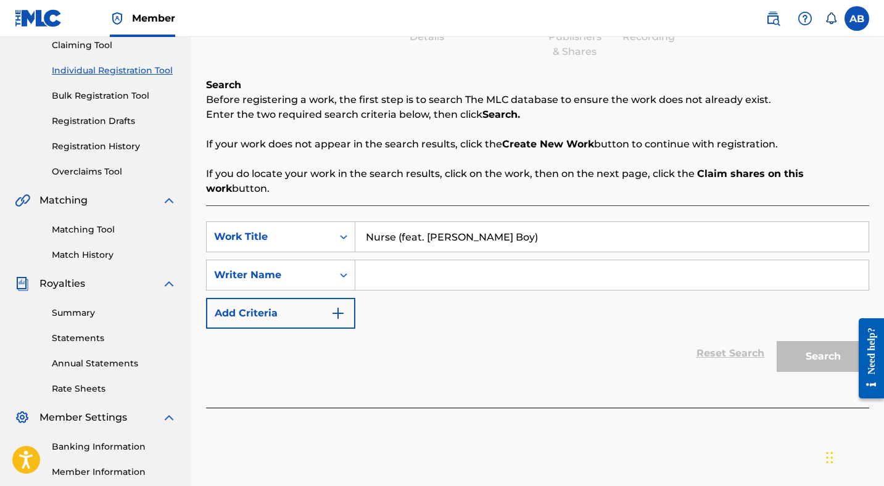
type input "Nurse (feat. [PERSON_NAME] Boy)"
click at [468, 260] on input "Search Form" at bounding box center [611, 275] width 513 height 30
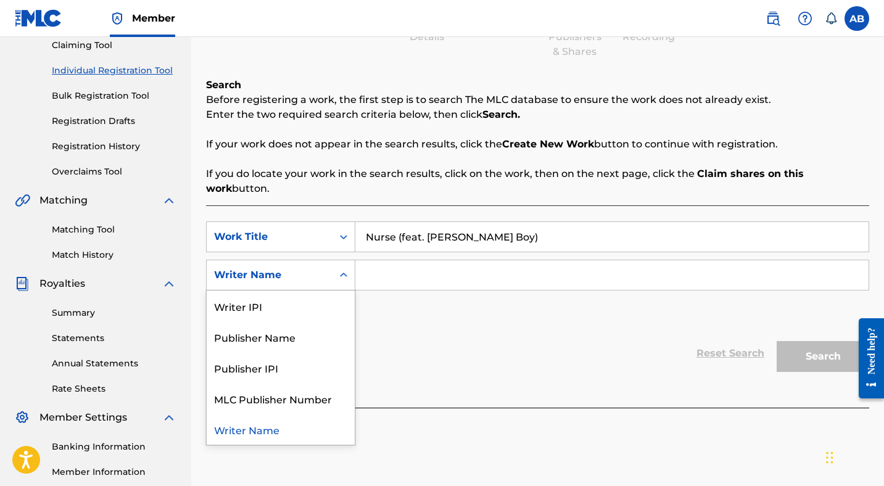
click at [339, 269] on icon "Search Form" at bounding box center [343, 275] width 12 height 12
click at [299, 322] on div "Publisher Name" at bounding box center [281, 336] width 148 height 31
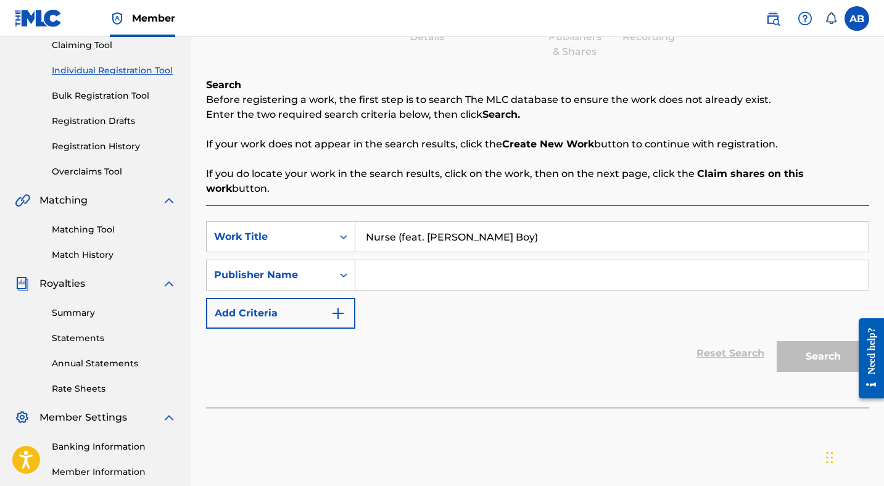
click at [413, 267] on input "Search Form" at bounding box center [611, 275] width 513 height 30
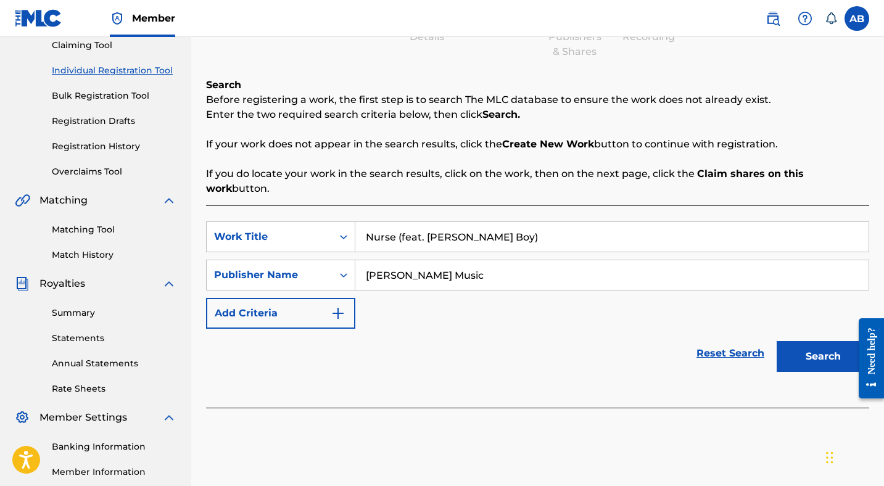
type input "[PERSON_NAME] Music"
click at [788, 341] on button "Search" at bounding box center [823, 356] width 93 height 31
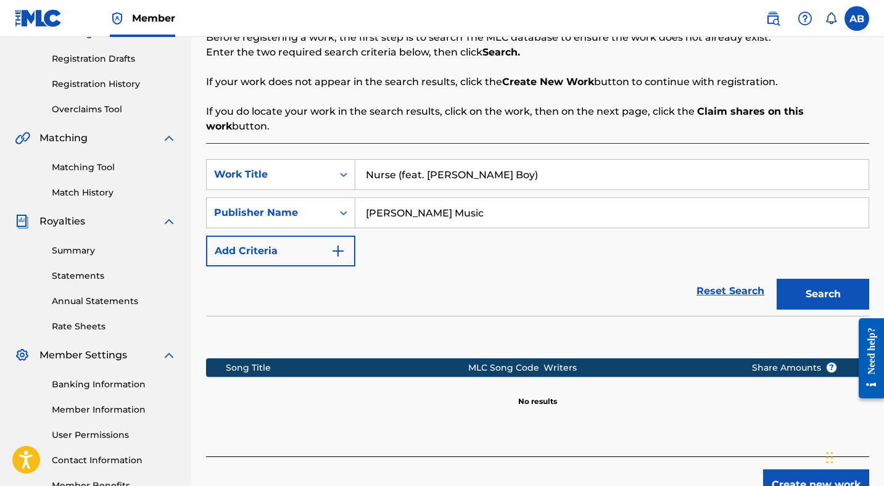
scroll to position [279, 0]
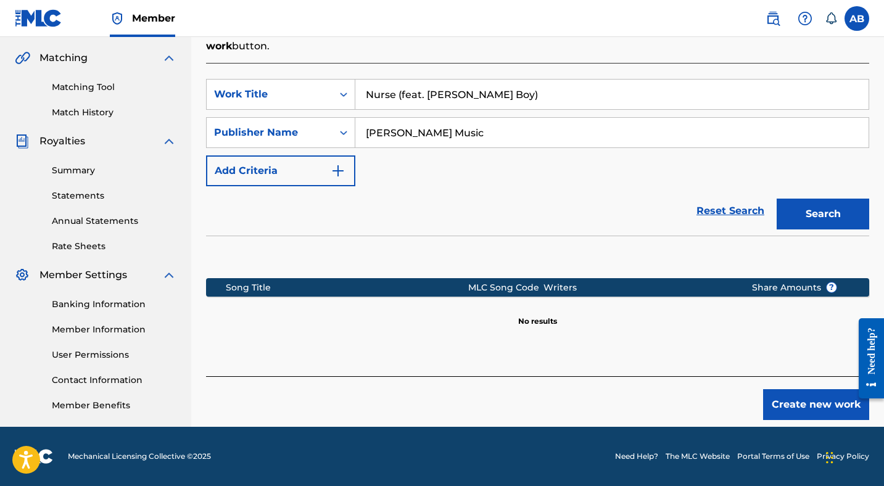
click at [791, 389] on button "Create new work" at bounding box center [816, 404] width 106 height 31
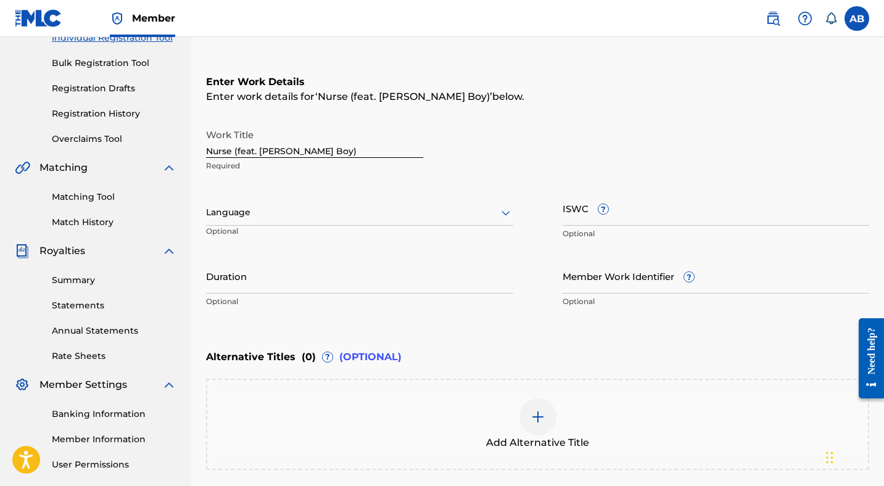
scroll to position [170, 0]
click at [657, 207] on input "ISWC ?" at bounding box center [716, 207] width 307 height 35
paste input "T3276716866"
type input "T3276716866"
click at [370, 287] on input "Duration" at bounding box center [359, 275] width 307 height 35
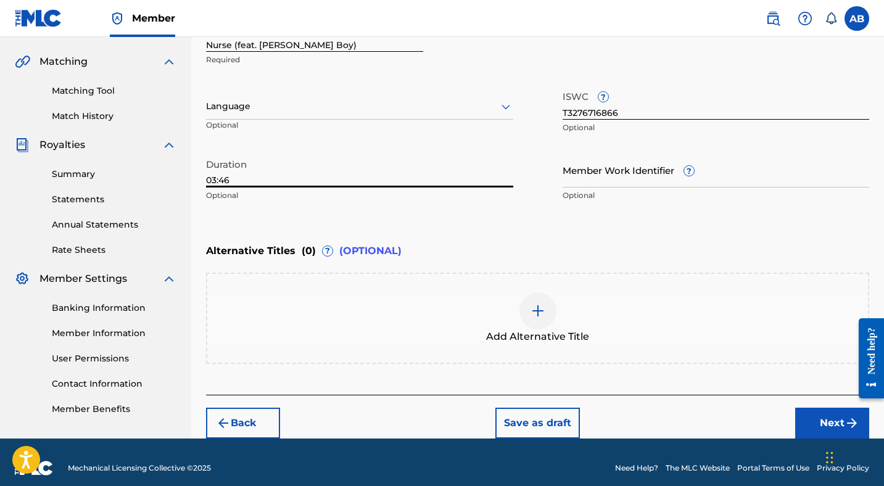
scroll to position [286, 0]
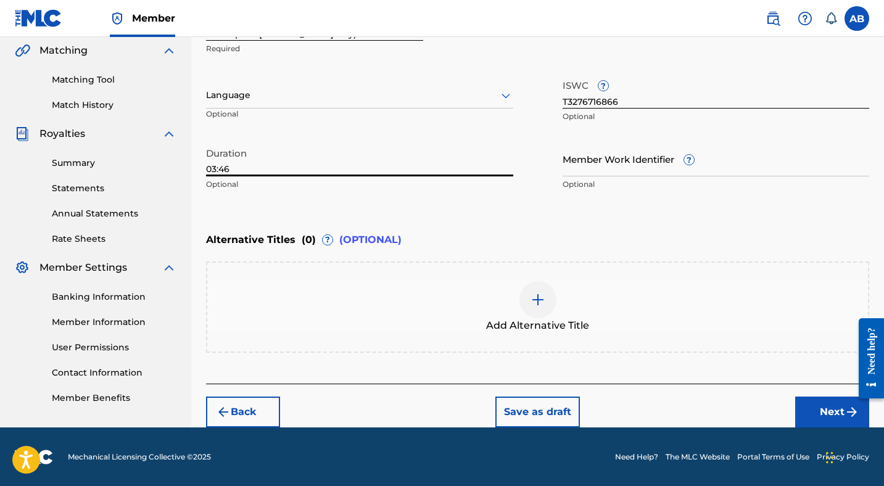
type input "03:46"
click at [826, 400] on button "Next" at bounding box center [832, 412] width 74 height 31
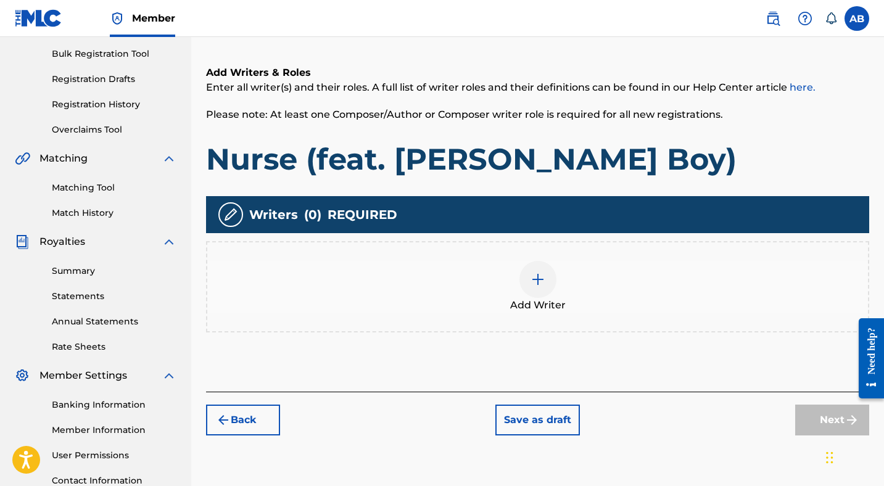
scroll to position [199, 0]
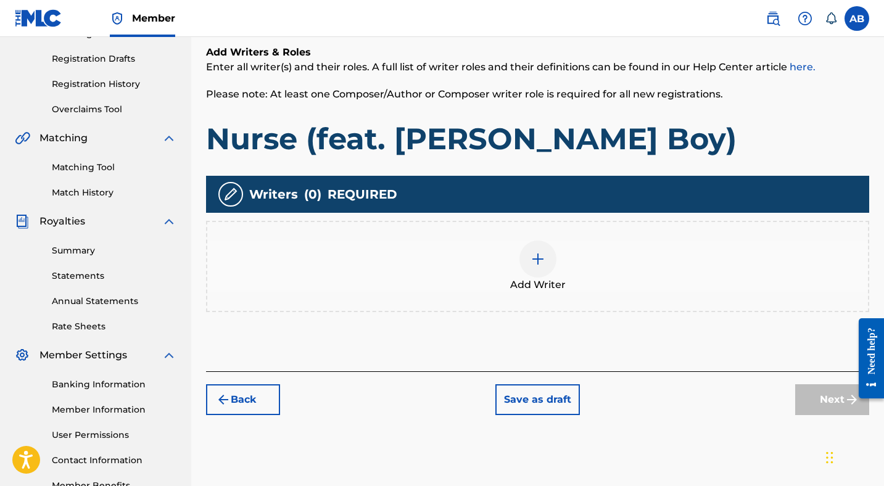
click at [540, 263] on img at bounding box center [538, 259] width 15 height 15
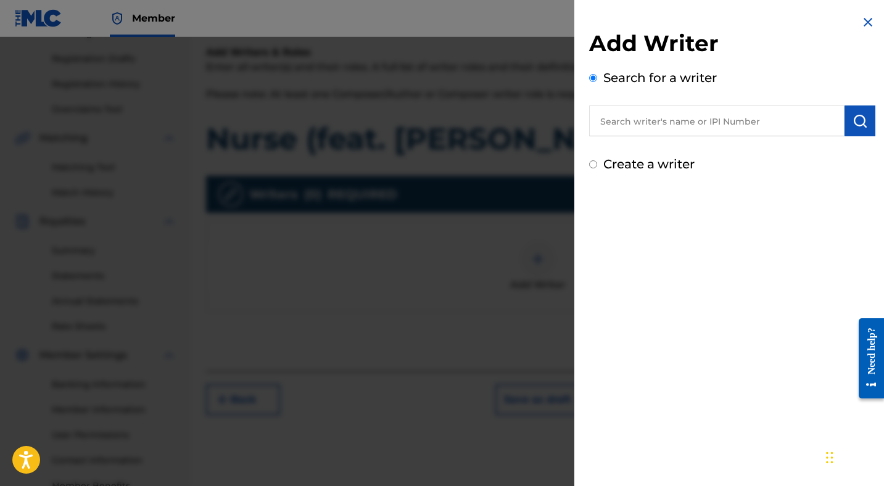
click at [595, 165] on input "Create a writer" at bounding box center [593, 164] width 8 height 8
radio input "false"
radio input "true"
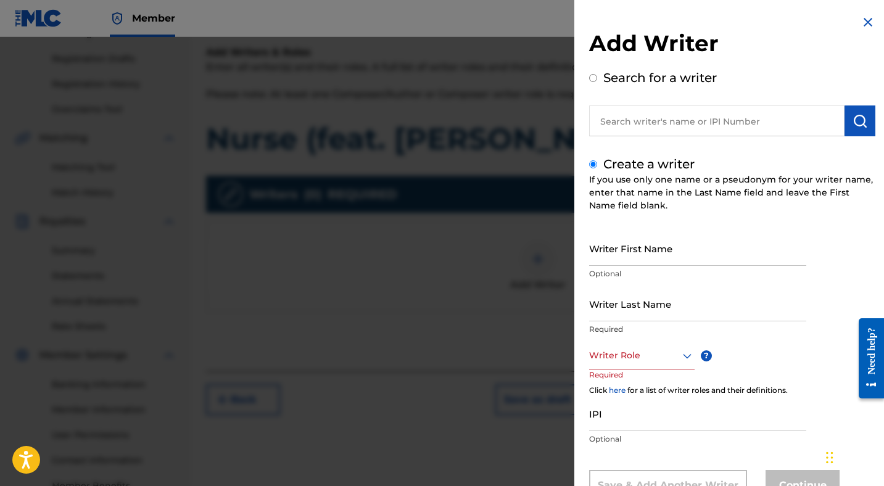
click at [630, 242] on input "Writer First Name" at bounding box center [697, 248] width 217 height 35
type input "[PERSON_NAME]"
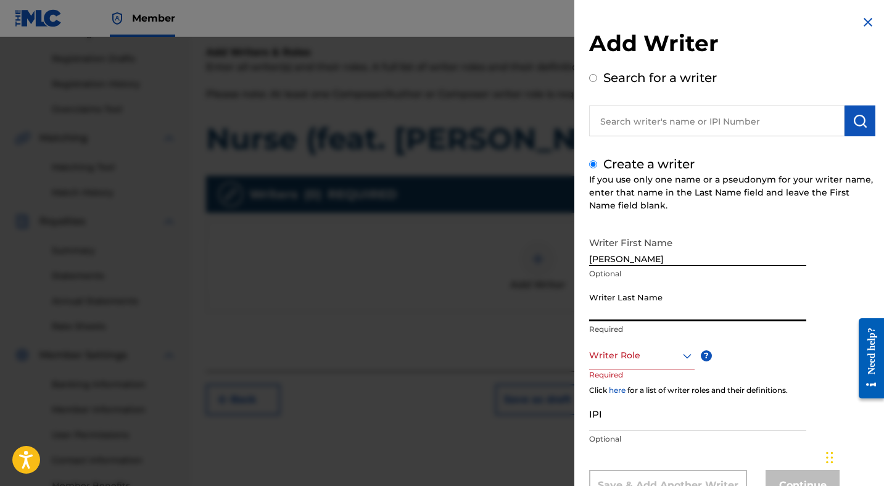
click at [604, 297] on input "Writer Last Name" at bounding box center [697, 303] width 217 height 35
type input "[PERSON_NAME]"
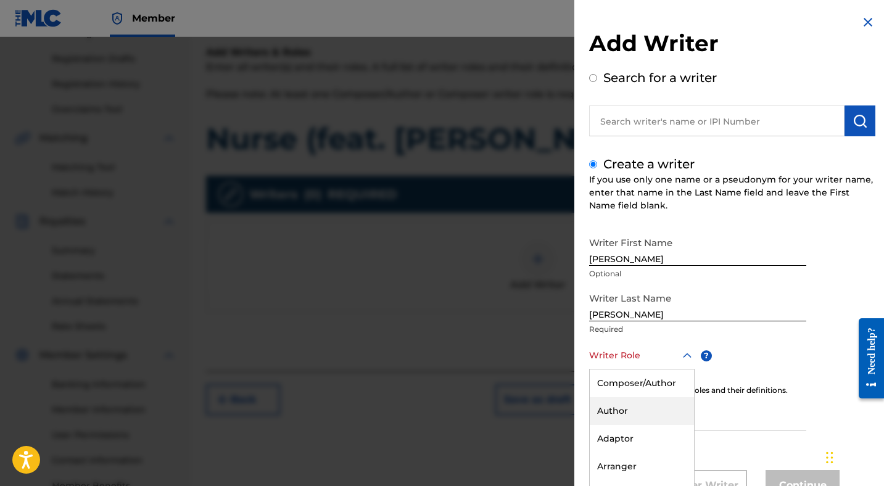
click at [639, 365] on div "Author, 2 of 8. 8 results available. Use Up and Down to choose options, press E…" at bounding box center [641, 356] width 105 height 28
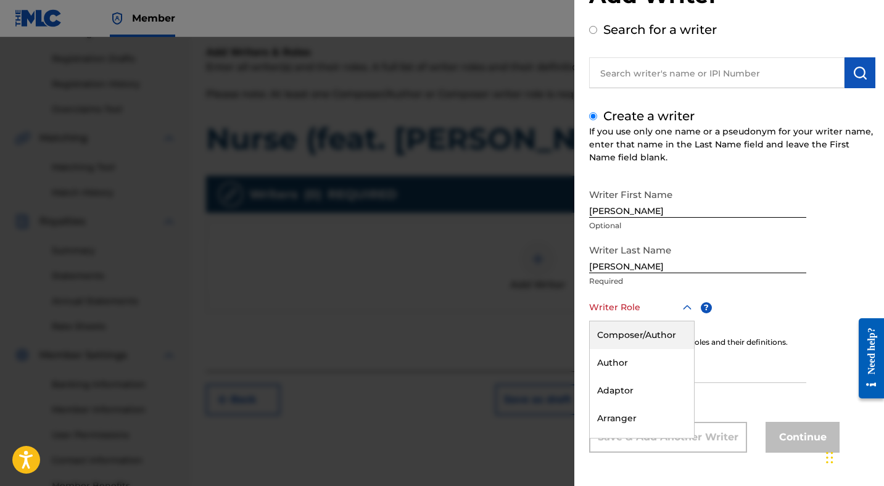
click at [644, 331] on div "Composer/Author" at bounding box center [642, 335] width 104 height 28
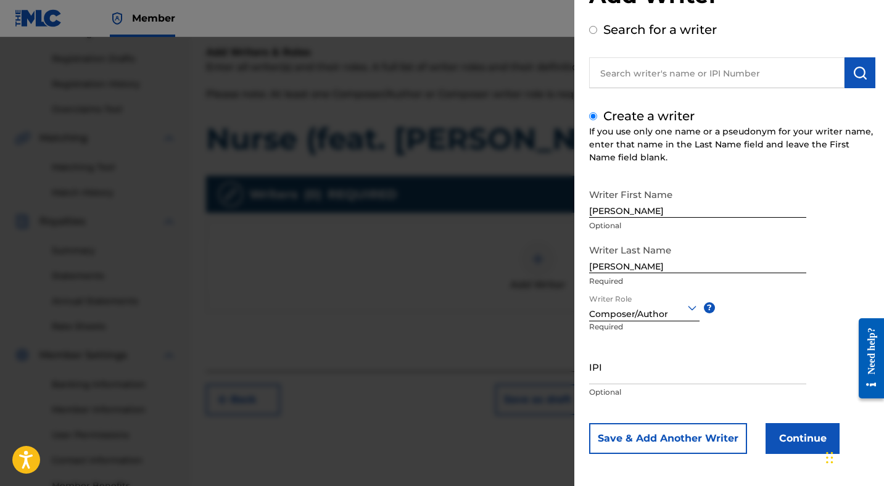
scroll to position [49, 0]
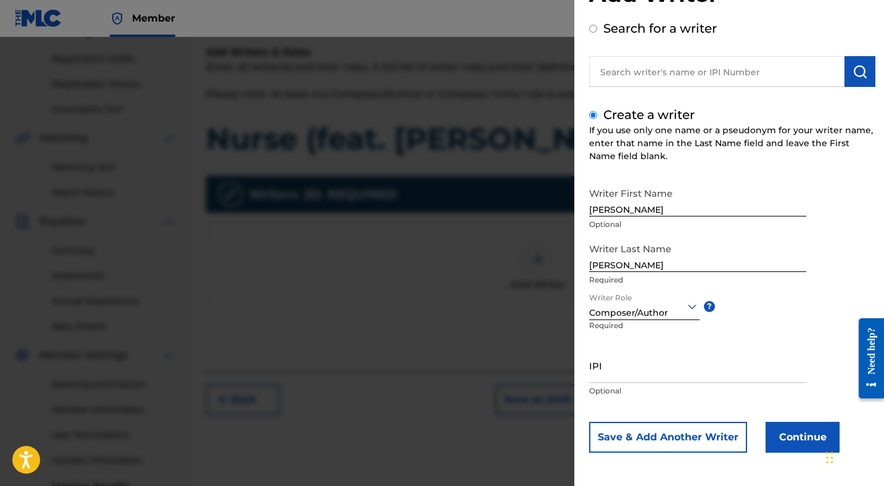
click at [640, 382] on input "IPI" at bounding box center [697, 365] width 217 height 35
click at [624, 371] on input "IPI" at bounding box center [697, 365] width 217 height 35
paste input "609848706"
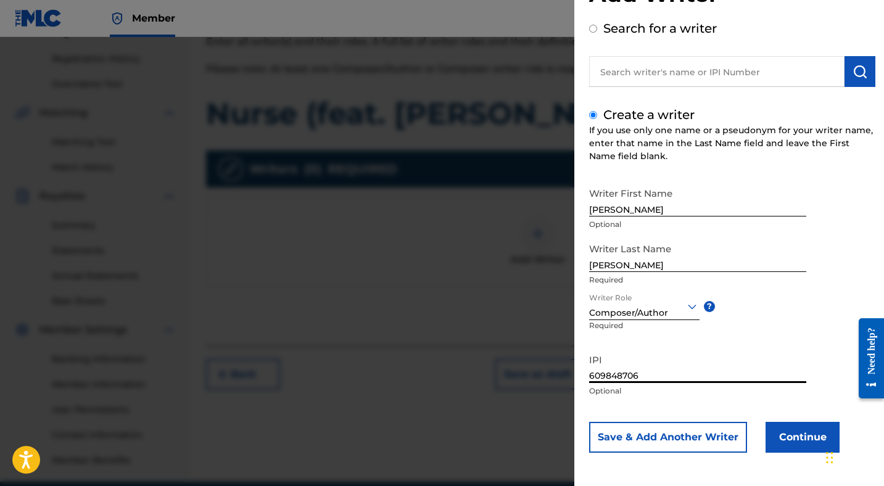
scroll to position [221, 0]
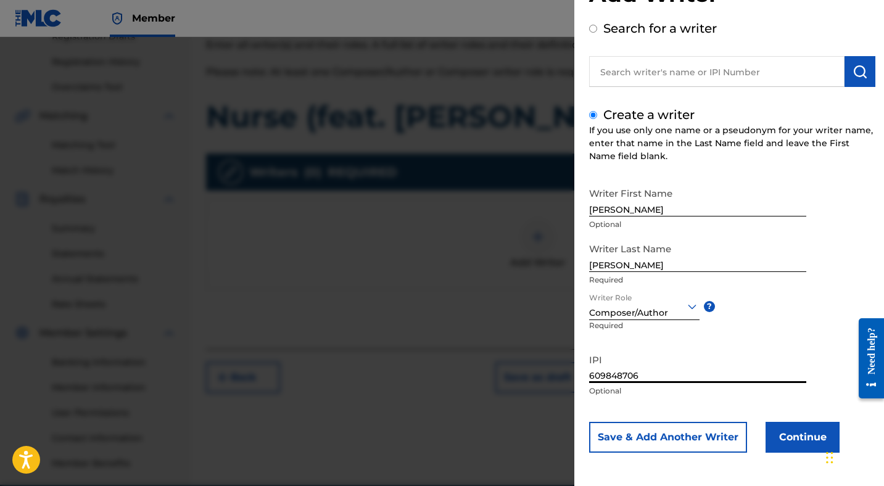
type input "609848706"
click at [665, 437] on button "Save & Add Another Writer" at bounding box center [668, 437] width 158 height 31
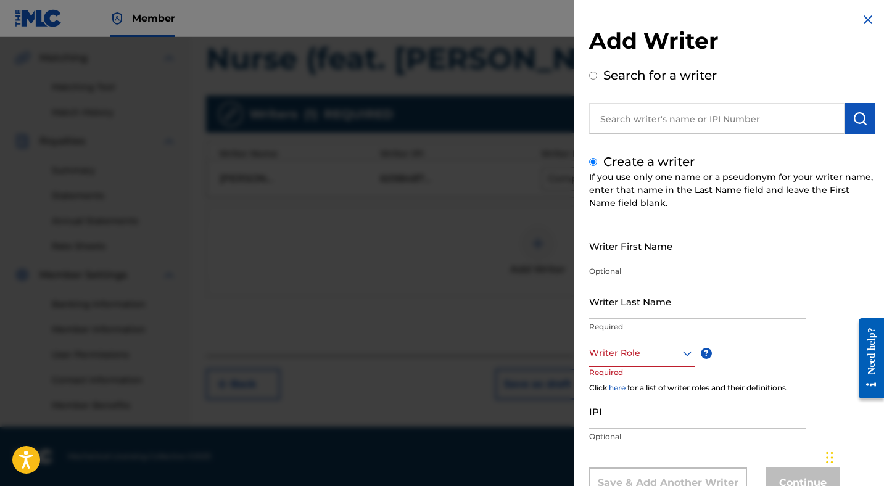
scroll to position [0, 0]
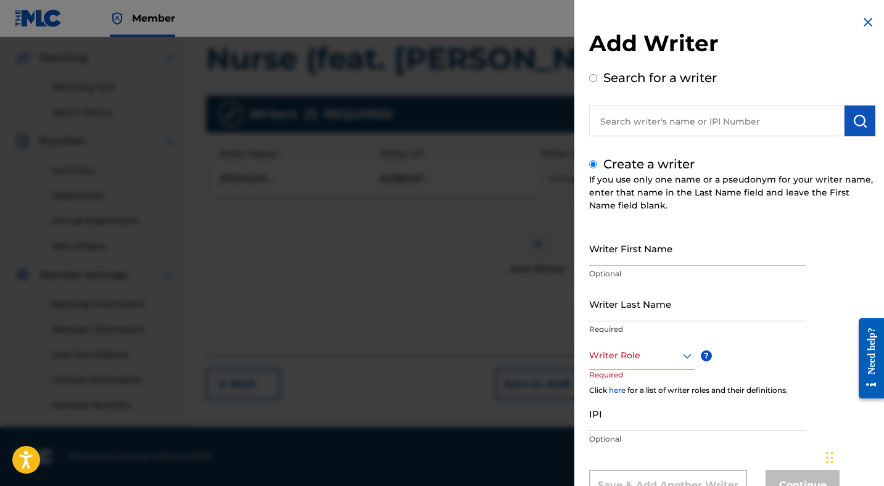
click at [866, 14] on div "Add Writer Search for a writer Create a writer If you use only one name or a ps…" at bounding box center [732, 267] width 316 height 534
click at [865, 19] on img at bounding box center [868, 22] width 15 height 15
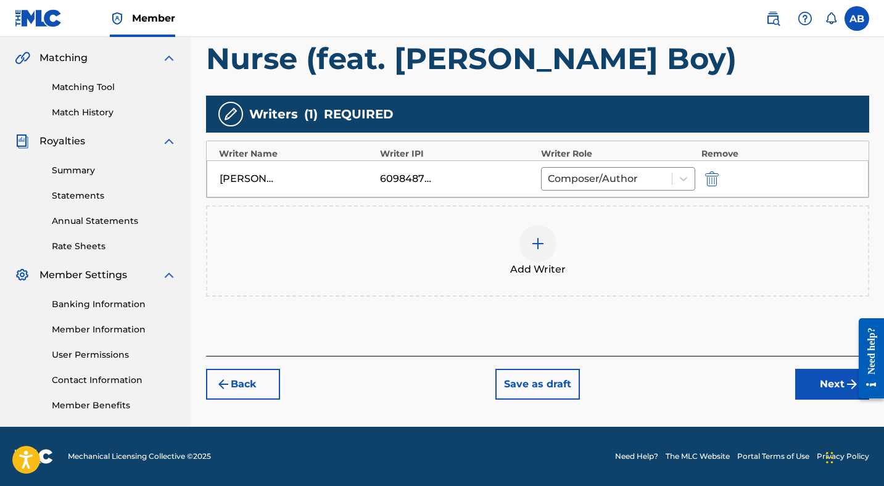
click at [815, 383] on button "Next" at bounding box center [832, 384] width 74 height 31
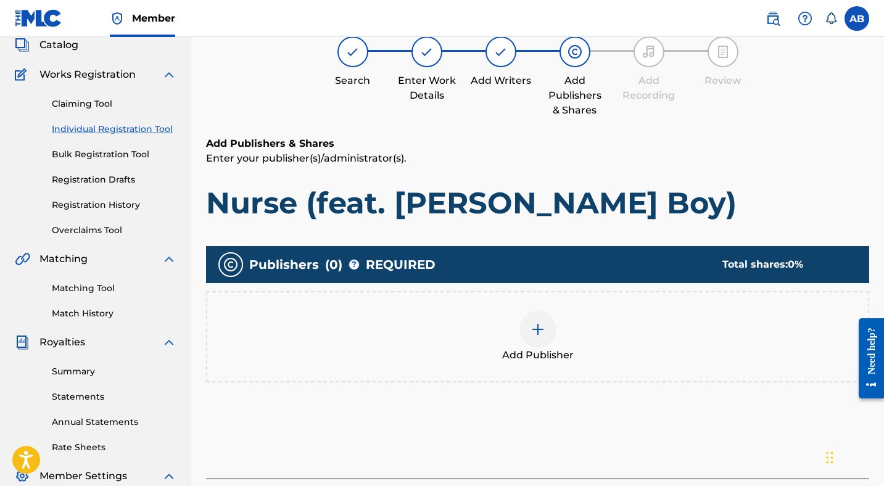
scroll to position [56, 0]
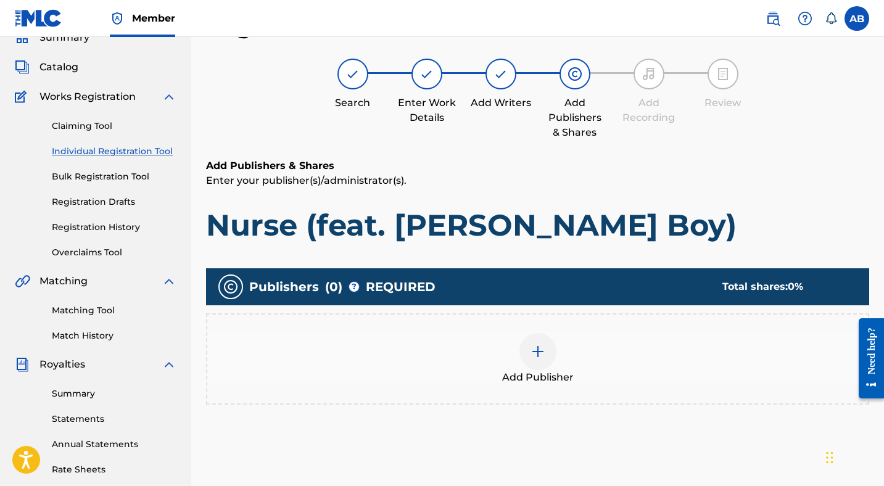
click at [547, 354] on div at bounding box center [537, 351] width 37 height 37
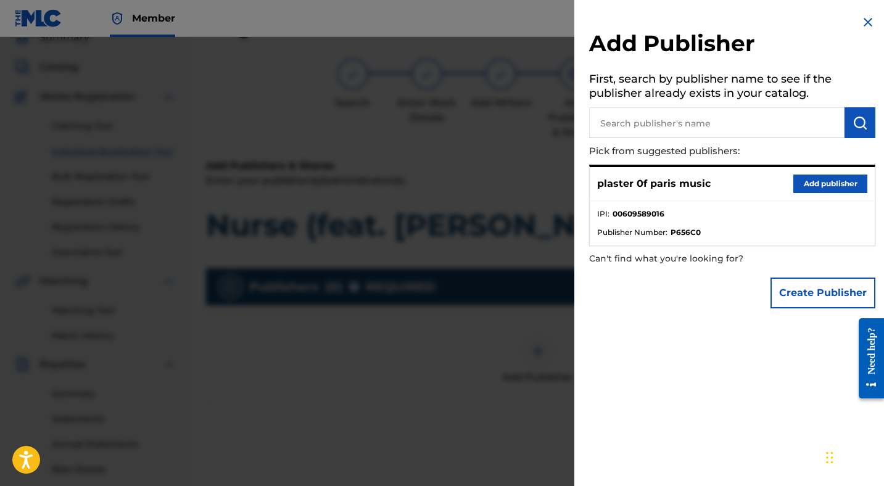
click at [713, 121] on input "text" at bounding box center [716, 122] width 255 height 31
type input "[PERSON_NAME] Music"
click at [855, 127] on img "submit" at bounding box center [860, 122] width 15 height 15
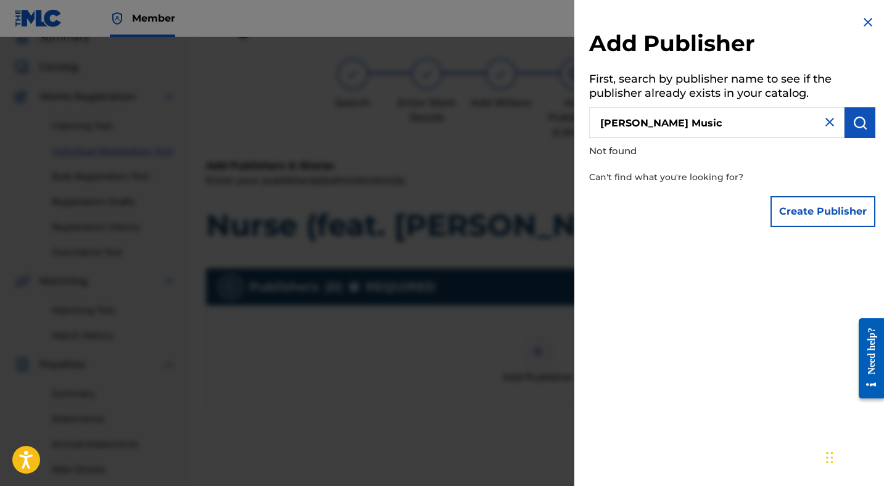
click at [818, 209] on button "Create Publisher" at bounding box center [823, 211] width 105 height 31
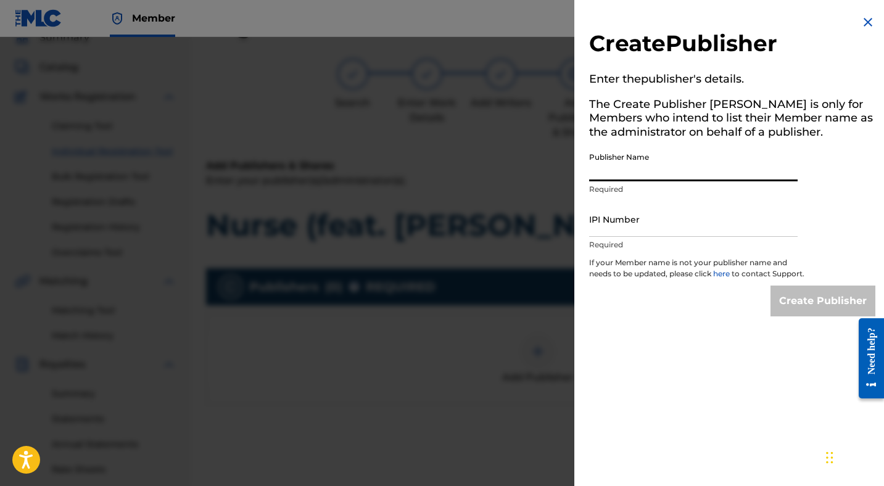
click at [671, 172] on input "Publisher Name" at bounding box center [693, 163] width 209 height 35
type input "[PERSON_NAME] Music"
click at [643, 233] on input "IPI Number" at bounding box center [693, 219] width 209 height 35
click at [618, 229] on input "IPI Number" at bounding box center [693, 219] width 209 height 35
paste input "609589016"
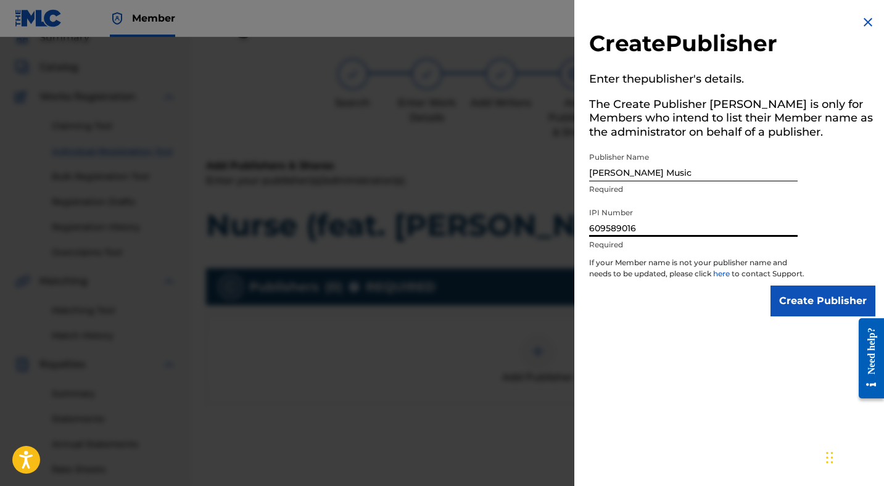
type input "609589016"
click at [827, 303] on input "Create Publisher" at bounding box center [823, 301] width 105 height 31
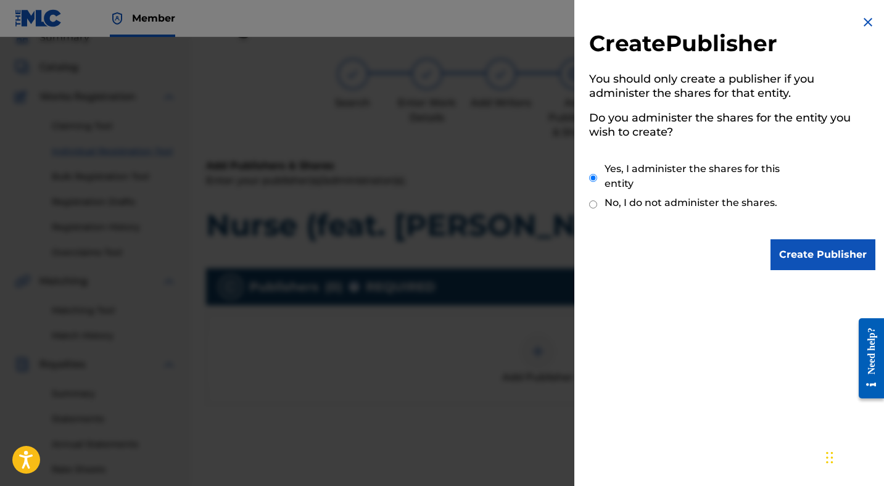
click at [816, 260] on input "Create Publisher" at bounding box center [823, 254] width 105 height 31
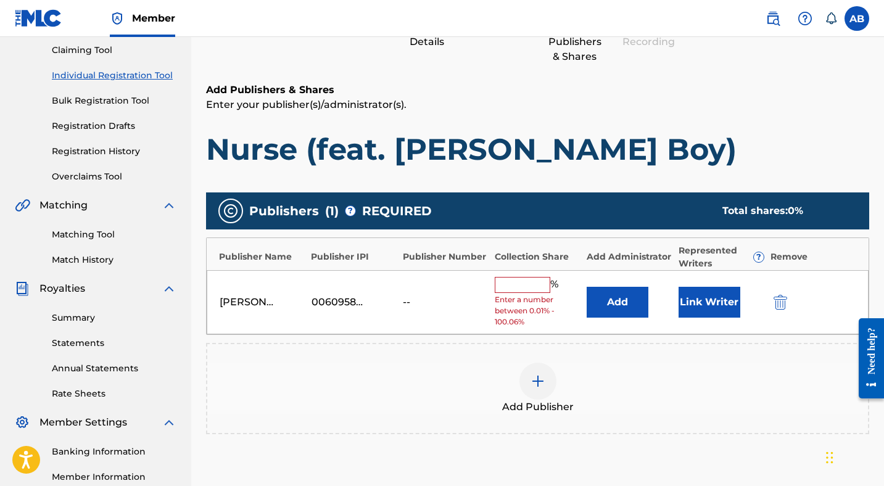
scroll to position [139, 0]
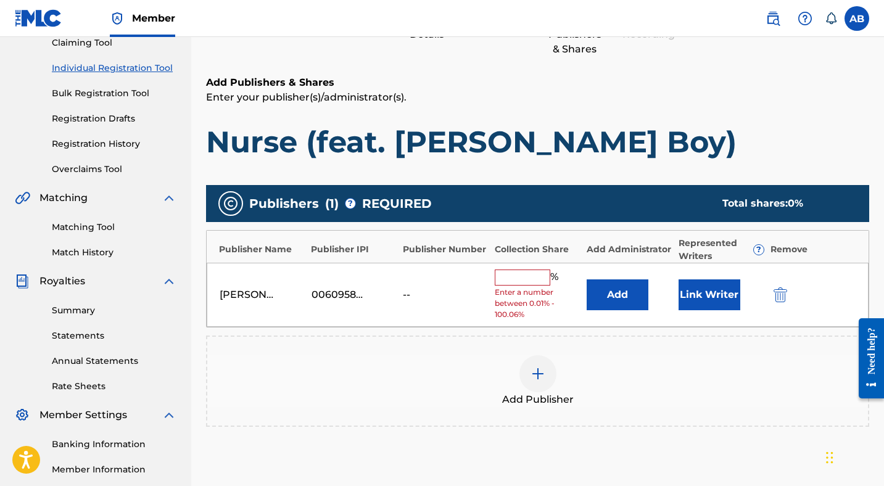
click at [513, 277] on input "text" at bounding box center [523, 278] width 56 height 16
type input "100"
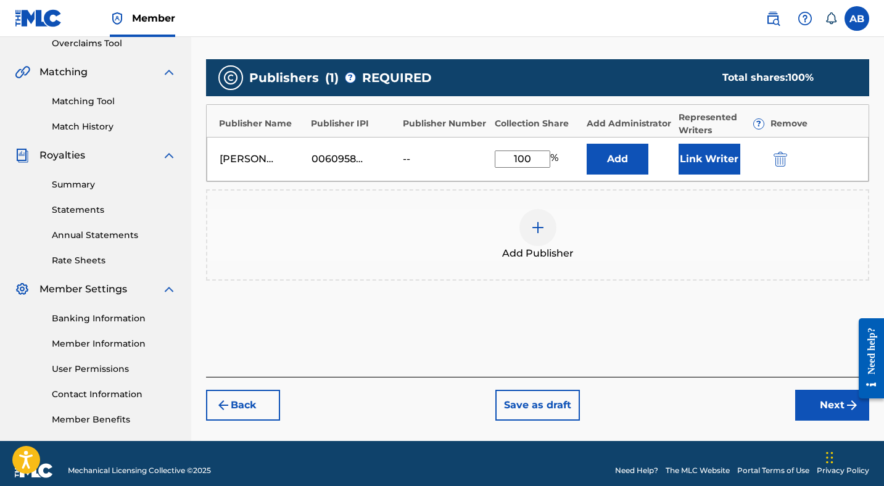
scroll to position [279, 0]
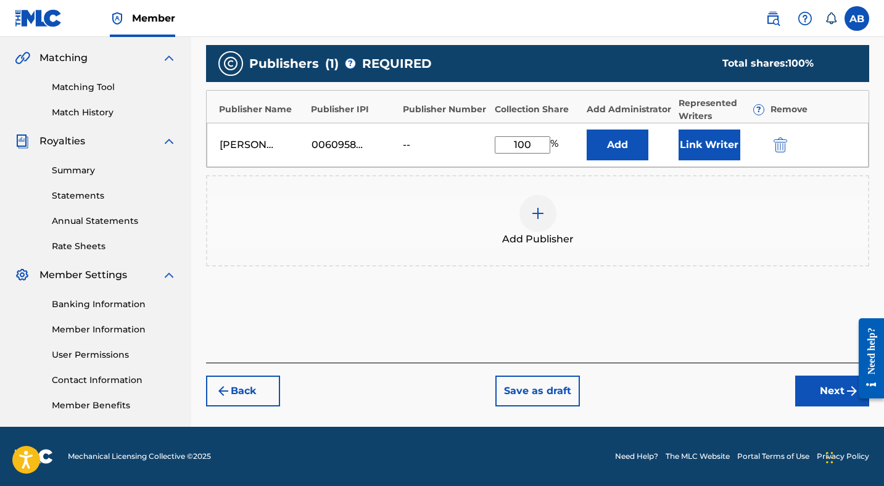
click at [814, 384] on button "Next" at bounding box center [832, 391] width 74 height 31
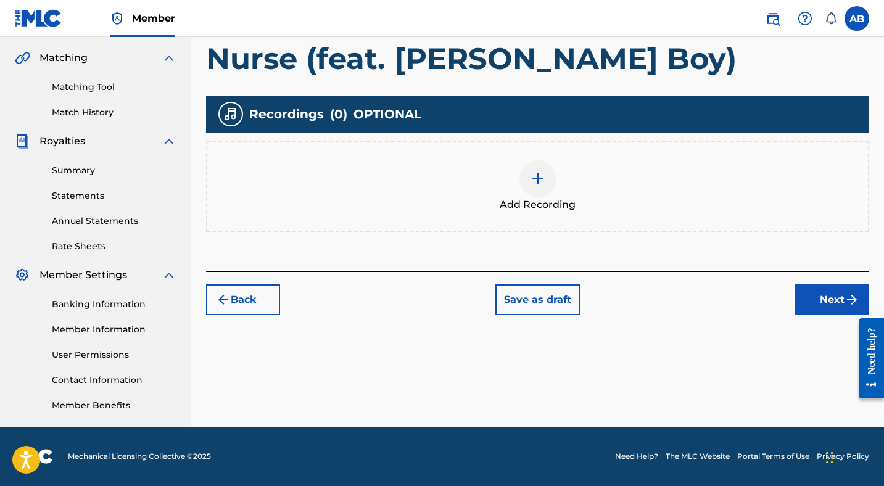
click at [817, 310] on button "Next" at bounding box center [832, 299] width 74 height 31
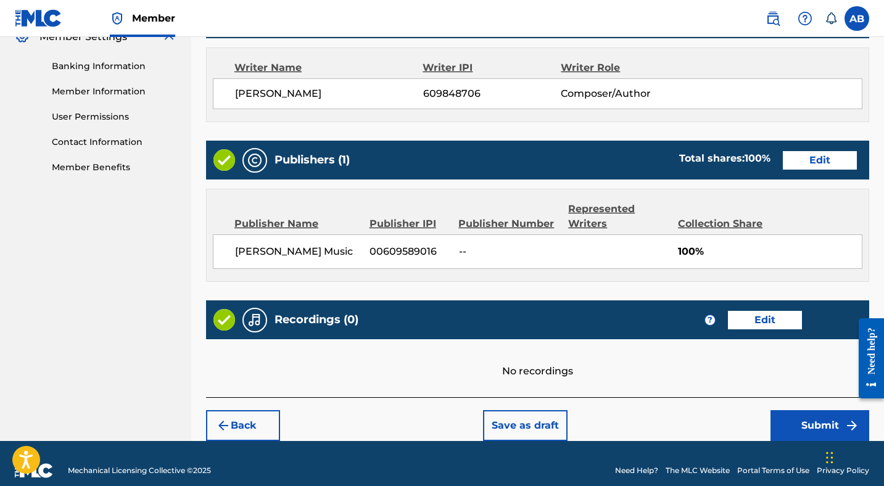
scroll to position [531, 0]
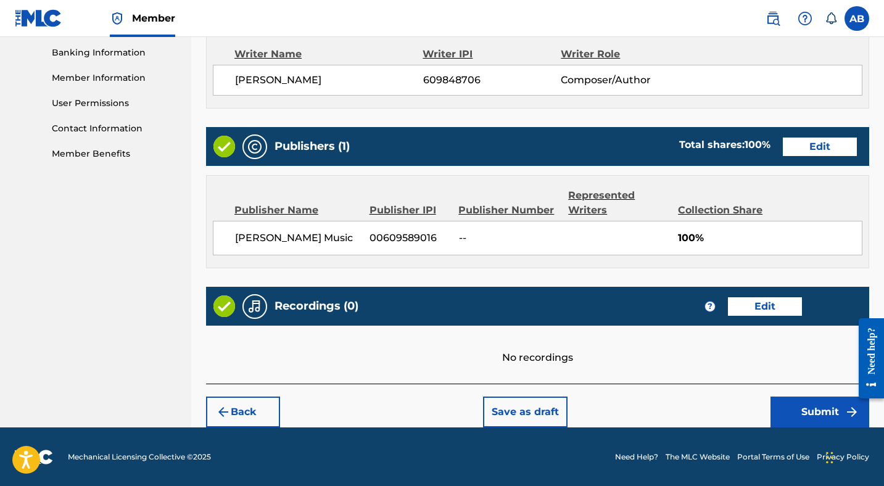
click at [802, 418] on button "Submit" at bounding box center [820, 412] width 99 height 31
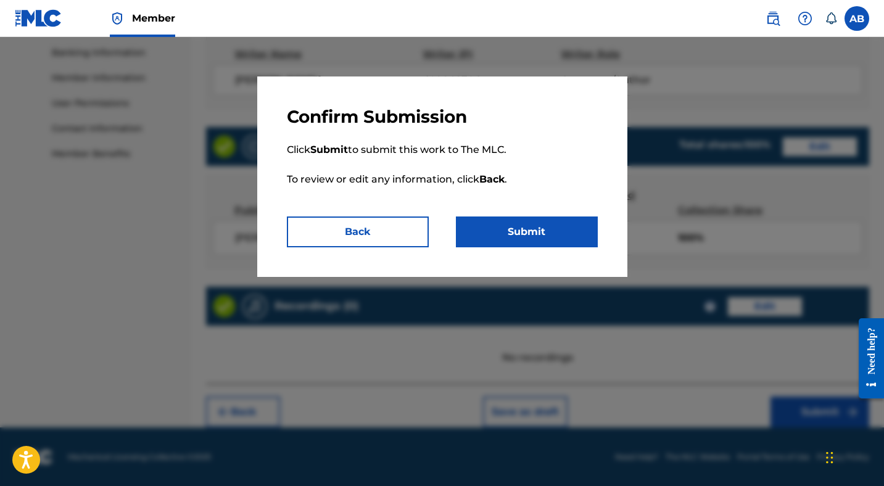
click at [516, 231] on button "Submit" at bounding box center [527, 232] width 142 height 31
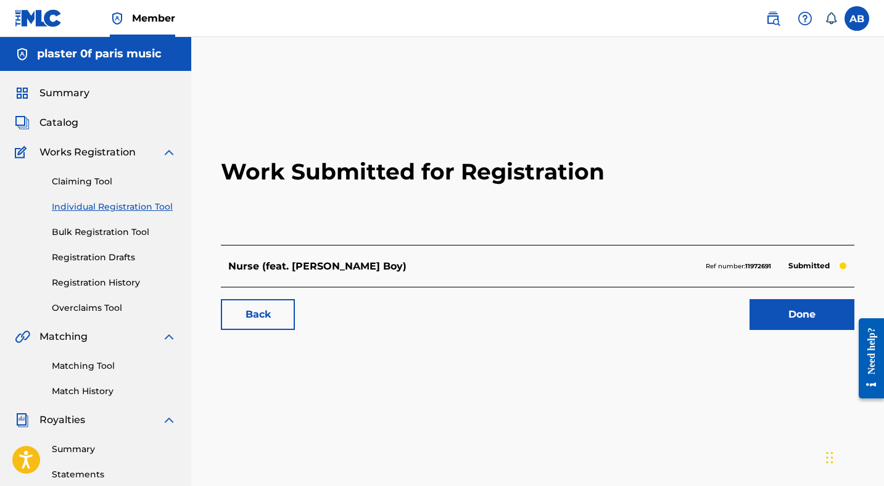
click at [795, 321] on link "Done" at bounding box center [802, 314] width 105 height 31
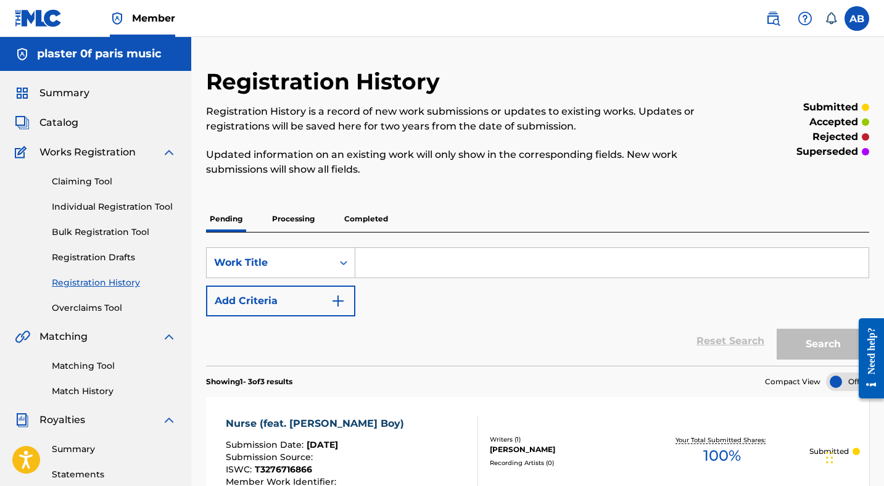
click at [296, 225] on p "Processing" at bounding box center [293, 219] width 50 height 26
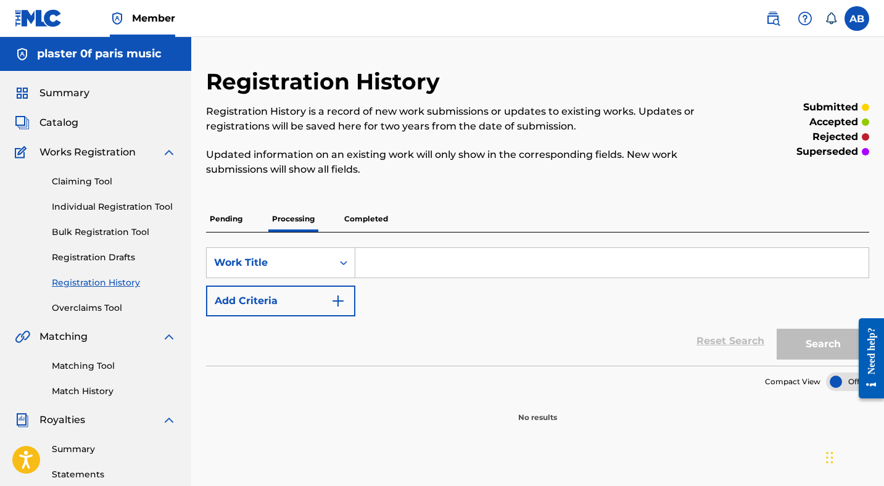
click at [229, 220] on p "Pending" at bounding box center [226, 219] width 40 height 26
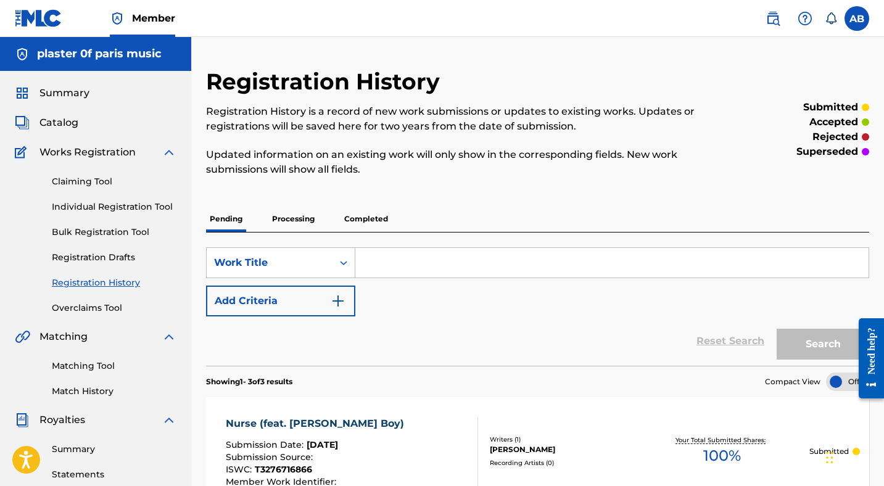
click at [62, 96] on span "Summary" at bounding box center [64, 93] width 50 height 15
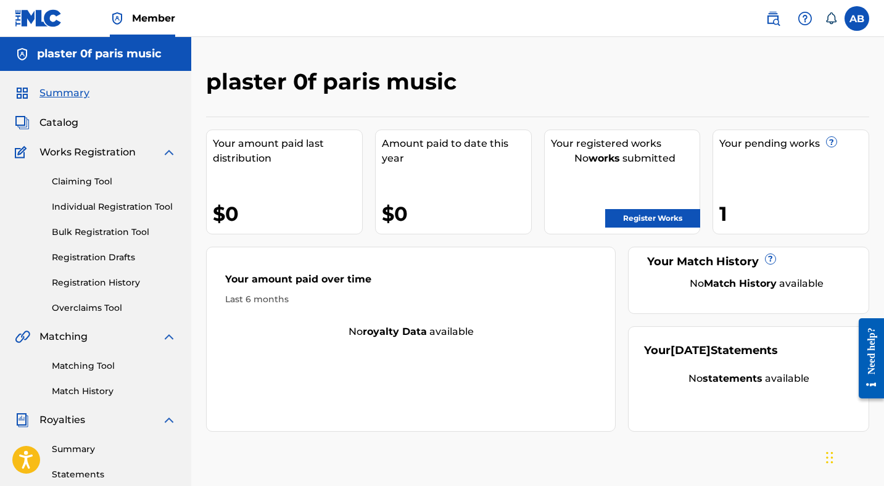
click at [65, 118] on span "Catalog" at bounding box center [58, 122] width 39 height 15
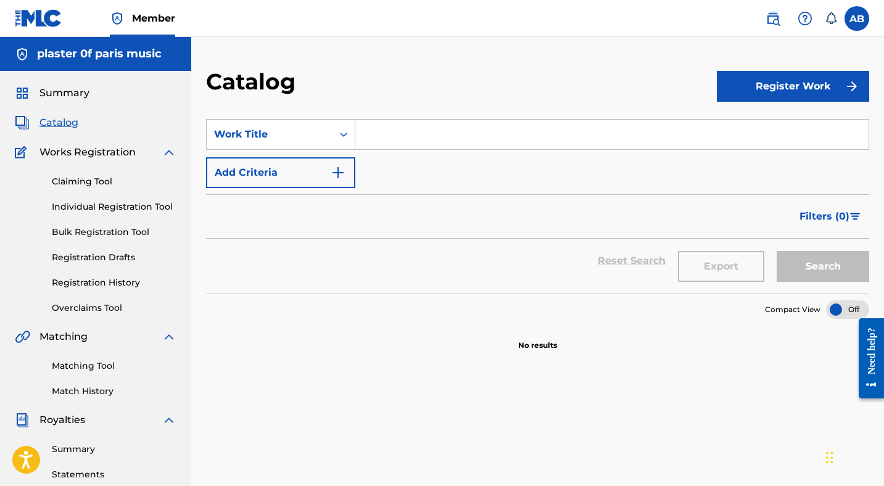
click at [64, 89] on span "Summary" at bounding box center [64, 93] width 50 height 15
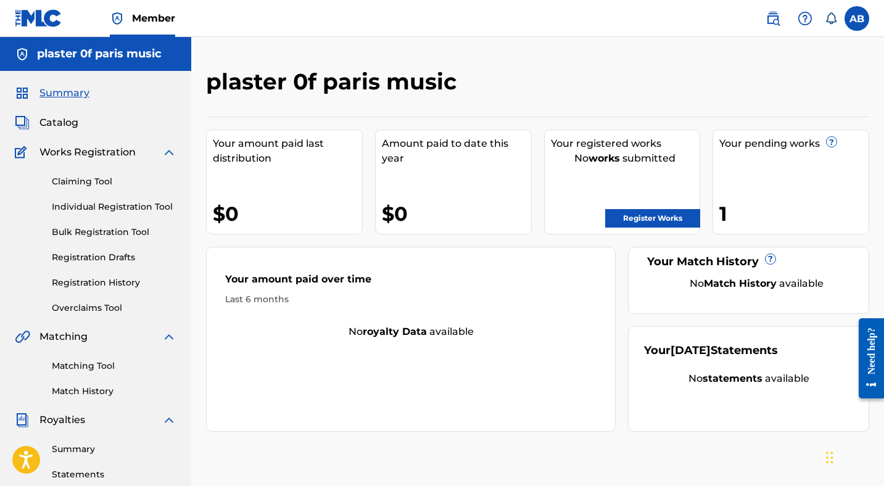
click at [61, 126] on span "Catalog" at bounding box center [58, 122] width 39 height 15
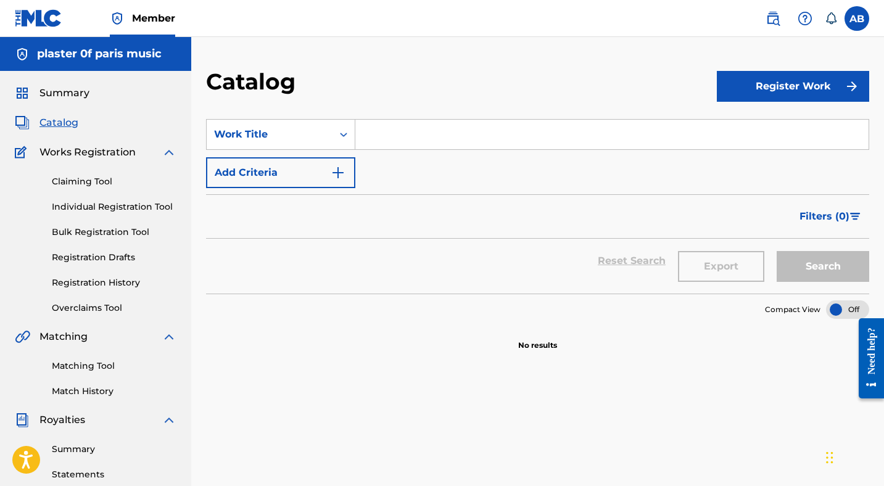
click at [860, 23] on label at bounding box center [857, 18] width 25 height 25
click at [857, 19] on input "AB Anthony Bevilacqua tonybevilacqua23@gmail.com Notification Preferences Profi…" at bounding box center [857, 19] width 0 height 0
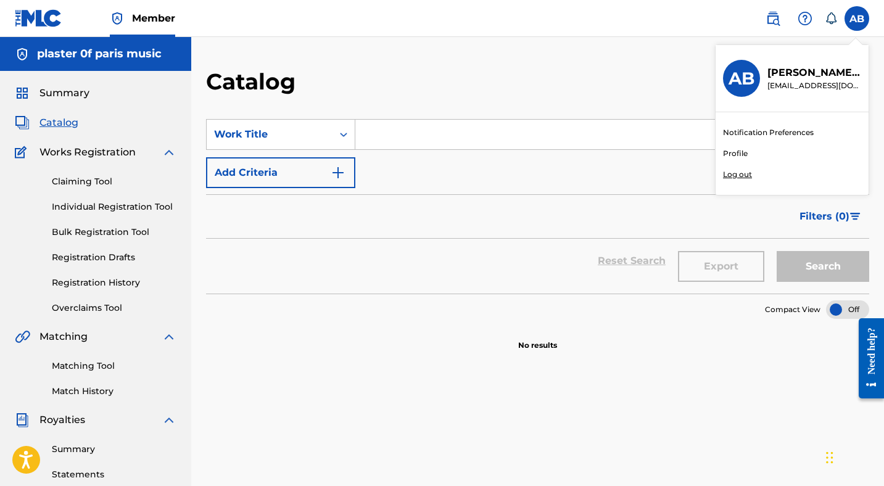
click at [743, 158] on link "Profile" at bounding box center [735, 153] width 25 height 11
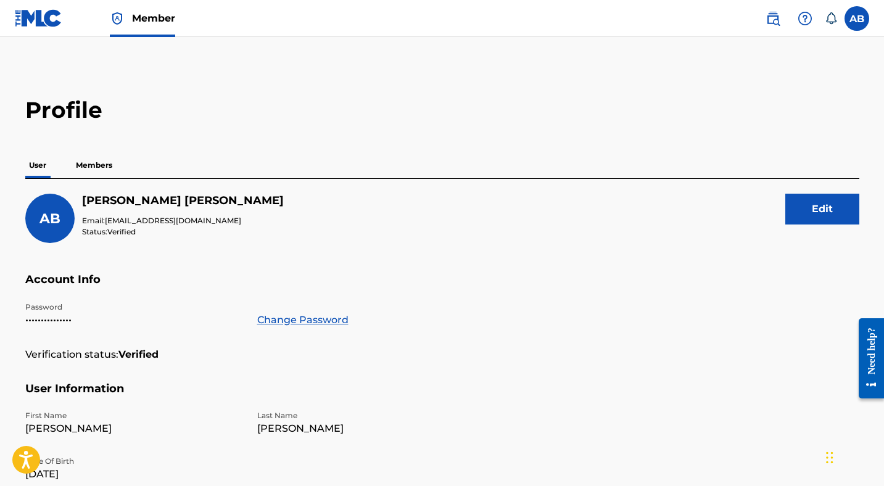
click at [32, 15] on img at bounding box center [39, 18] width 48 height 18
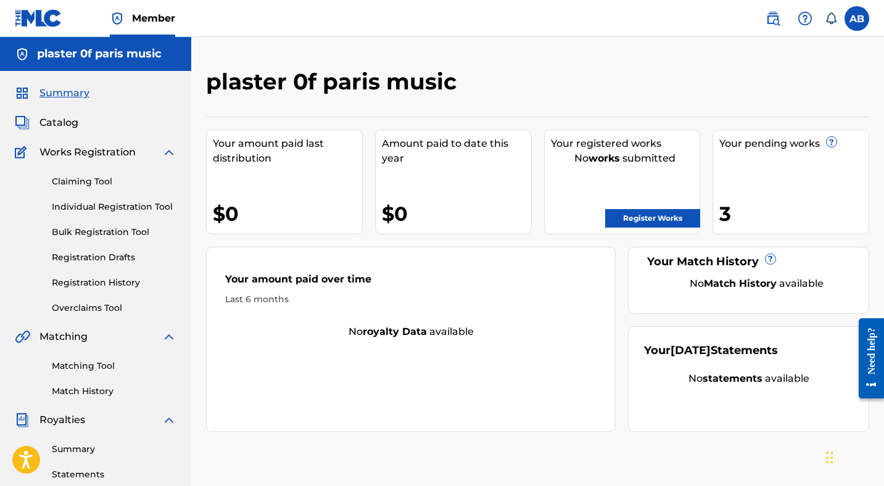
click at [784, 178] on div "Your pending works ? 3" at bounding box center [791, 182] width 157 height 105
click at [64, 124] on span "Catalog" at bounding box center [58, 122] width 39 height 15
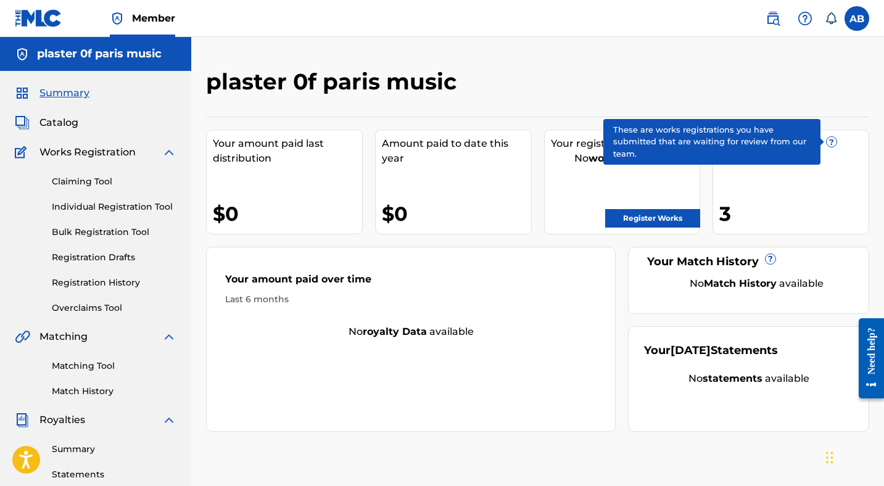
click at [829, 144] on span "?" at bounding box center [832, 142] width 10 height 10
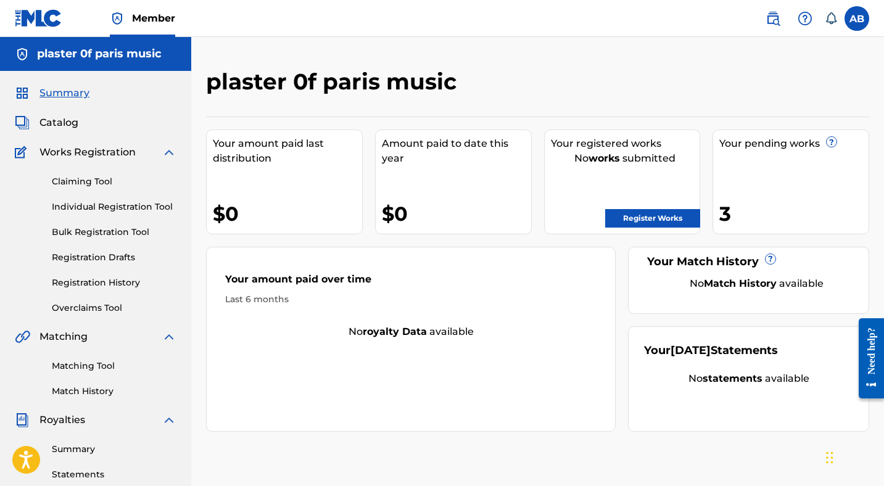
click at [750, 80] on div at bounding box center [793, 86] width 152 height 36
click at [61, 126] on span "Catalog" at bounding box center [58, 122] width 39 height 15
